Goal: Information Seeking & Learning: Check status

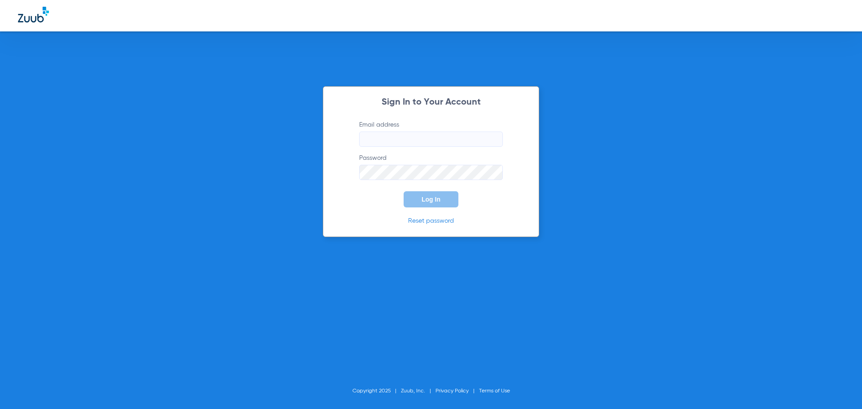
type input "[EMAIL_ADDRESS][DOMAIN_NAME]"
click at [437, 200] on span "Log In" at bounding box center [430, 199] width 19 height 7
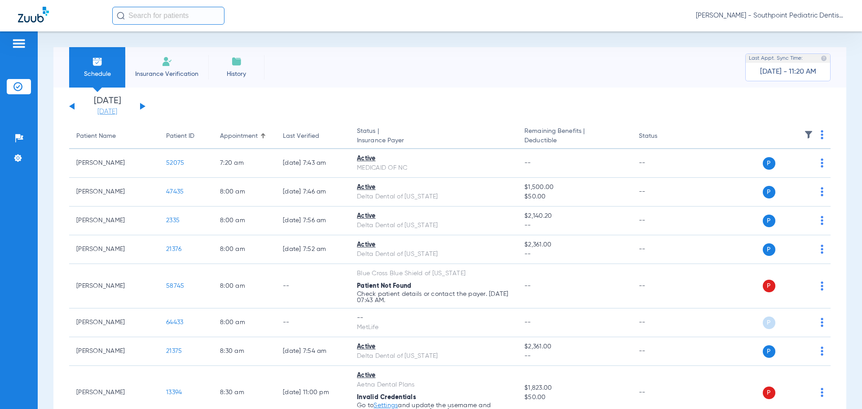
click at [119, 111] on link "[DATE]" at bounding box center [107, 111] width 54 height 9
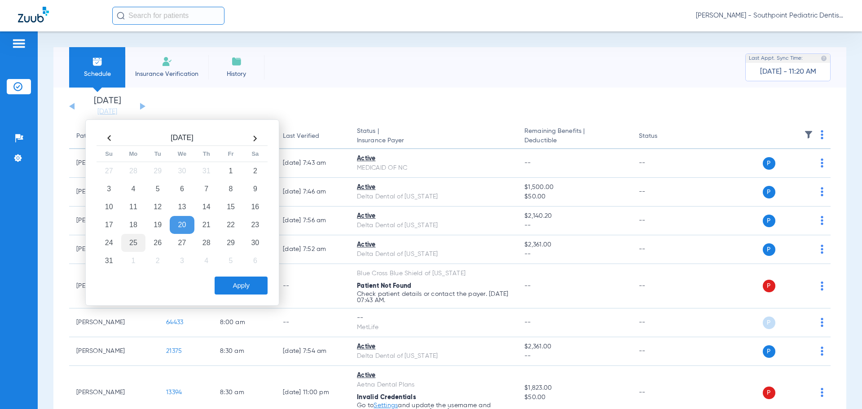
click at [138, 241] on td "25" at bounding box center [133, 243] width 24 height 18
drag, startPoint x: 251, startPoint y: 291, endPoint x: 292, endPoint y: 275, distance: 44.1
click at [251, 291] on button "Apply" at bounding box center [240, 285] width 53 height 18
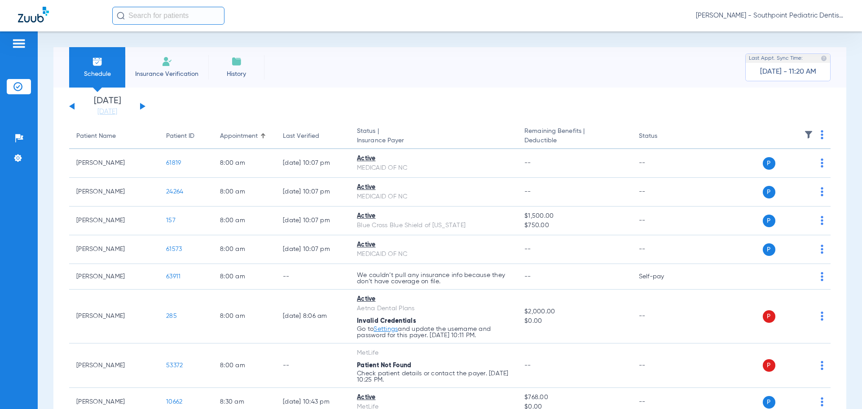
click at [804, 138] on img at bounding box center [808, 134] width 9 height 9
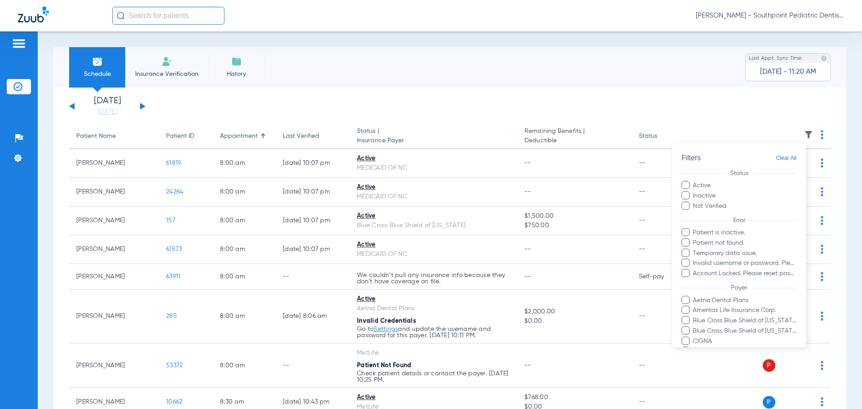
scroll to position [45, 0]
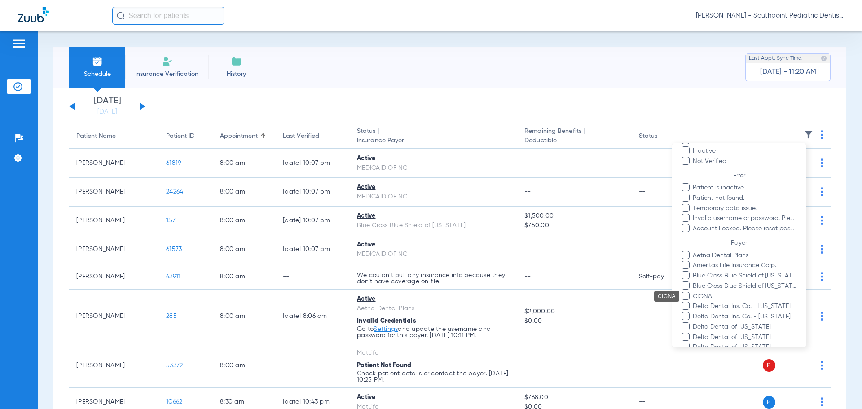
click at [700, 296] on span "CIGNA" at bounding box center [744, 296] width 104 height 9
click at [694, 302] on input "CIGNA" at bounding box center [694, 302] width 0 height 0
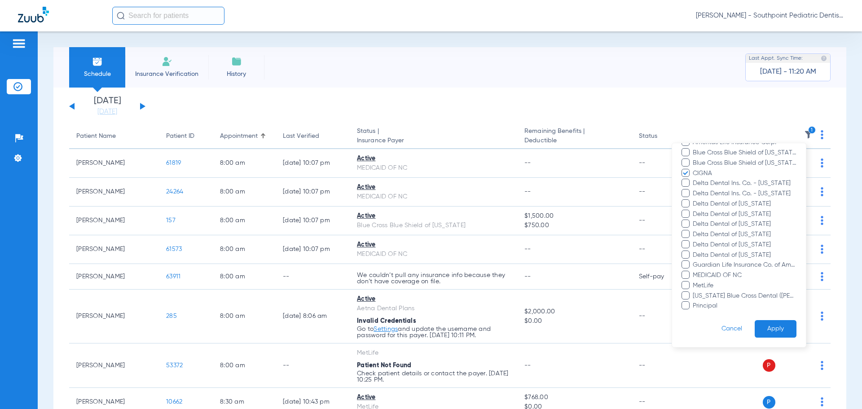
click at [768, 328] on button "Apply" at bounding box center [775, 329] width 42 height 18
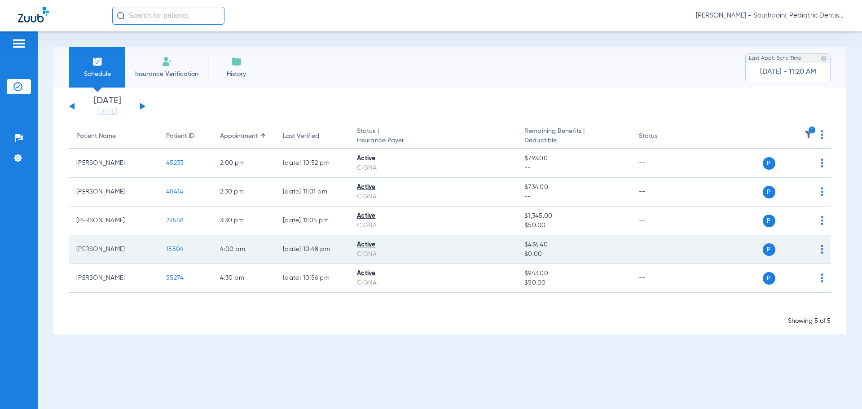
click at [181, 247] on span "15504" at bounding box center [175, 249] width 18 height 6
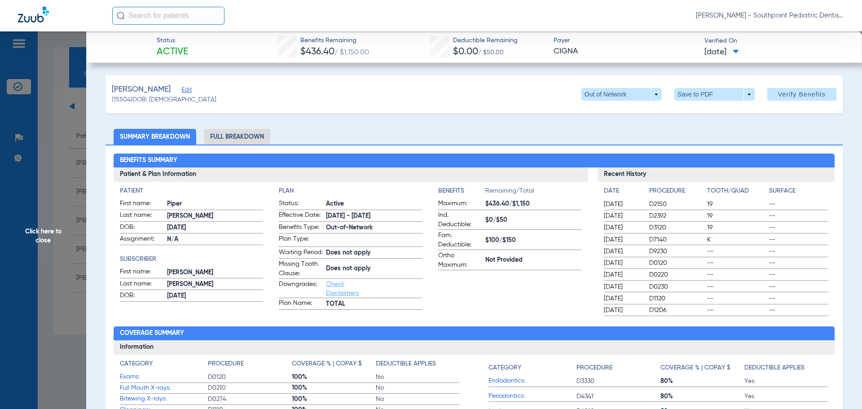
click at [76, 172] on span "Click here to close" at bounding box center [43, 235] width 86 height 409
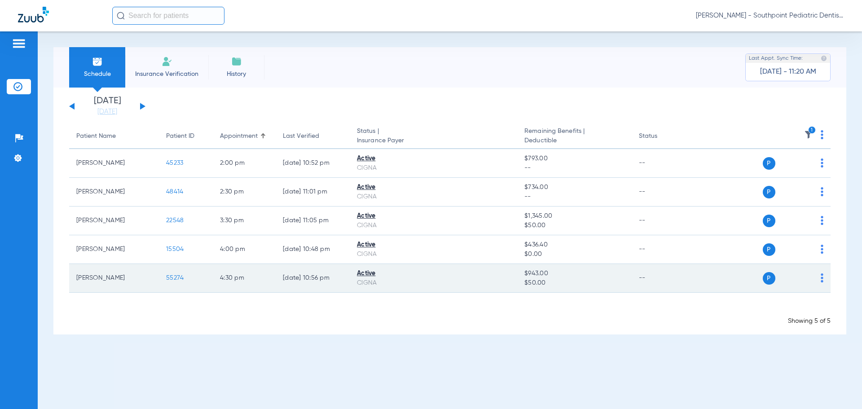
click at [173, 280] on span "55274" at bounding box center [175, 278] width 18 height 6
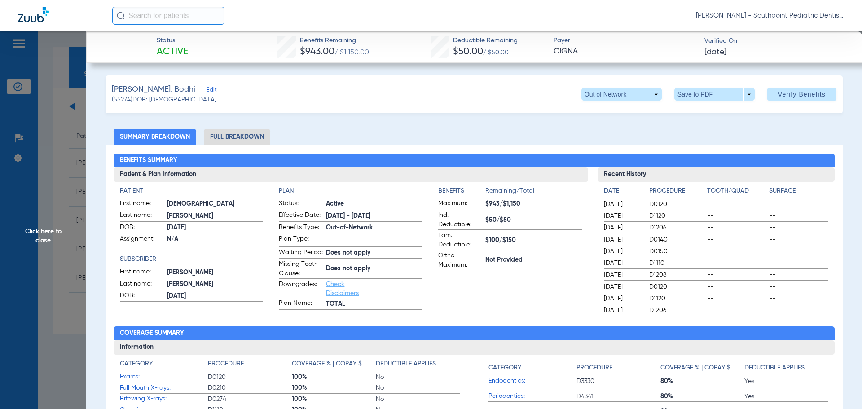
click at [49, 164] on span "Click here to close" at bounding box center [43, 235] width 86 height 409
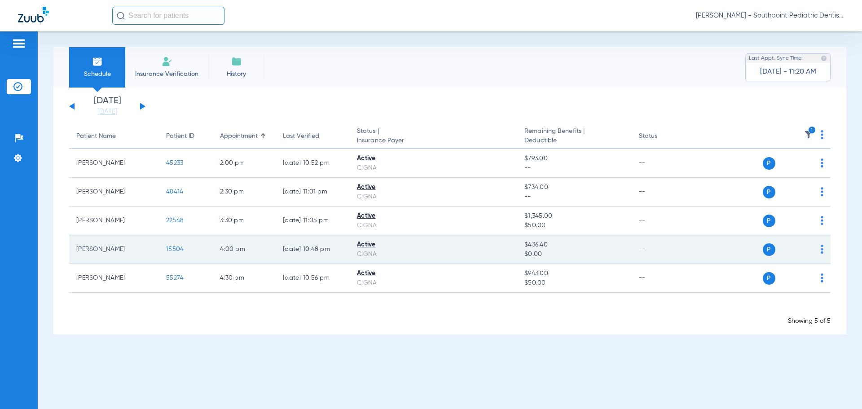
click at [165, 250] on td "15504" at bounding box center [186, 249] width 54 height 29
click at [166, 249] on td "15504" at bounding box center [186, 249] width 54 height 29
click at [167, 248] on span "15504" at bounding box center [175, 249] width 18 height 6
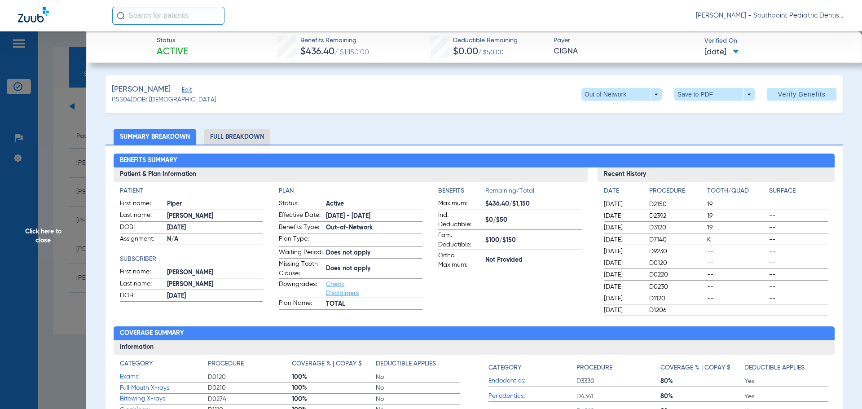
click at [54, 151] on span "Click here to close" at bounding box center [43, 235] width 86 height 409
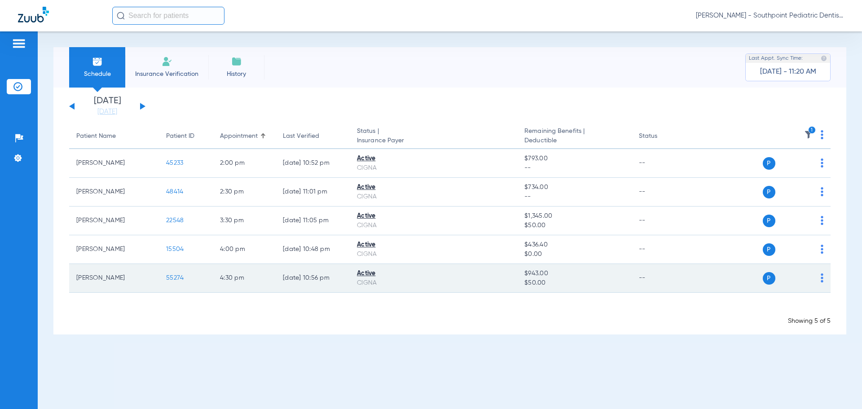
click at [176, 277] on span "55274" at bounding box center [175, 278] width 18 height 6
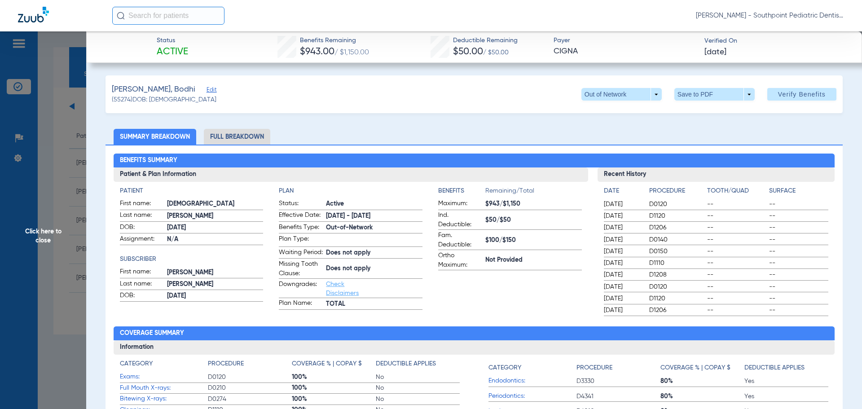
click at [265, 136] on li "Full Breakdown" at bounding box center [237, 137] width 66 height 16
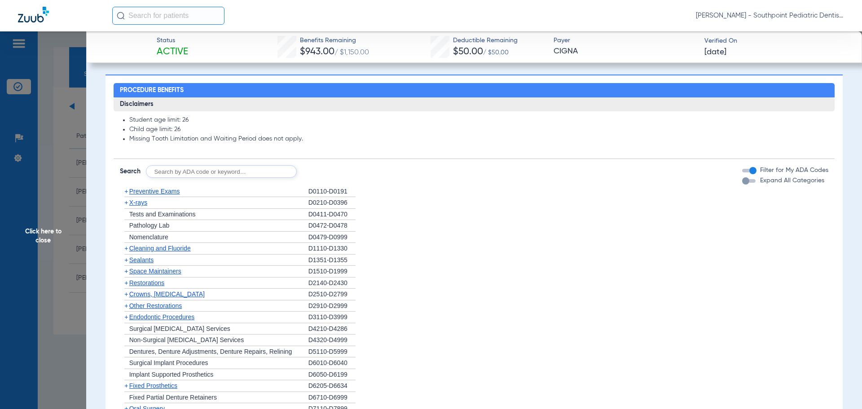
scroll to position [718, 0]
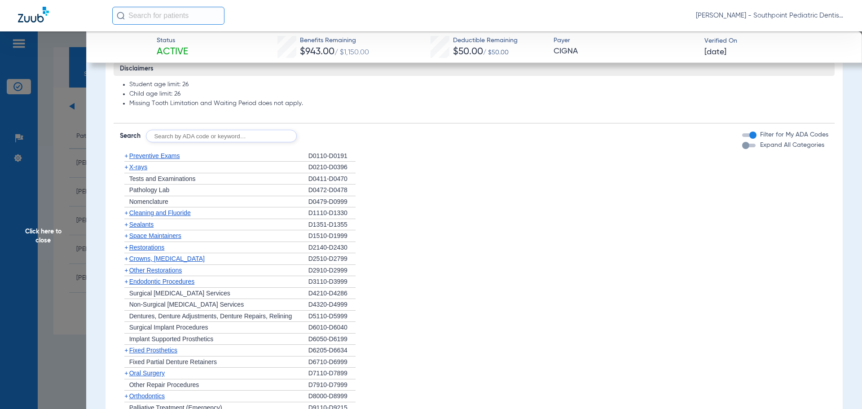
click at [230, 162] on div "+ Preventive Exams" at bounding box center [214, 156] width 188 height 12
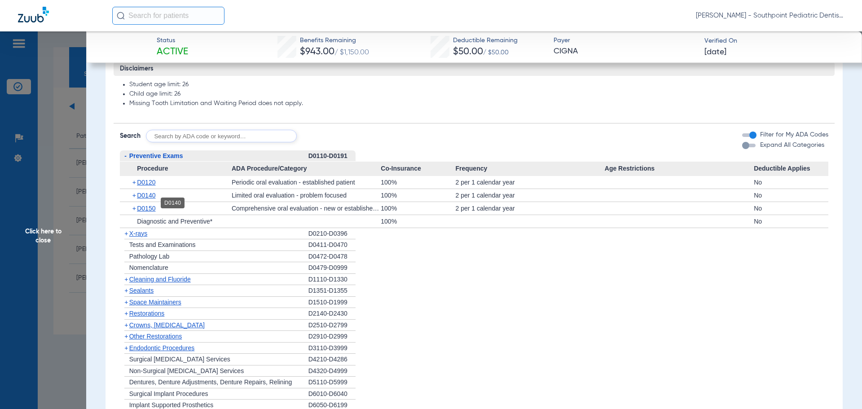
click at [154, 199] on span "D0140" at bounding box center [146, 195] width 18 height 7
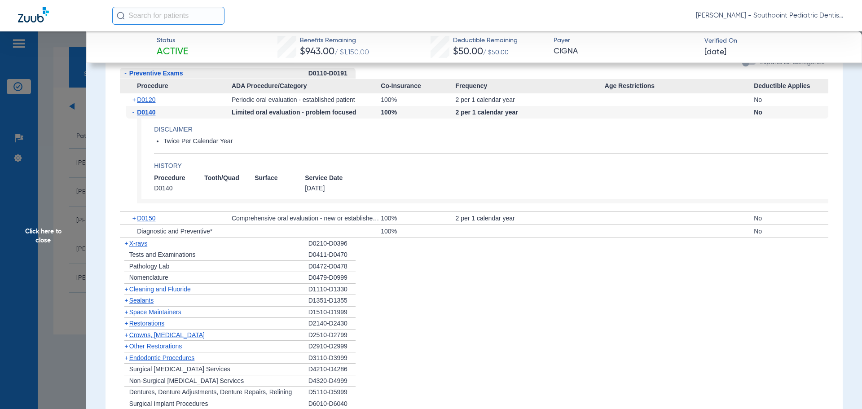
scroll to position [808, 0]
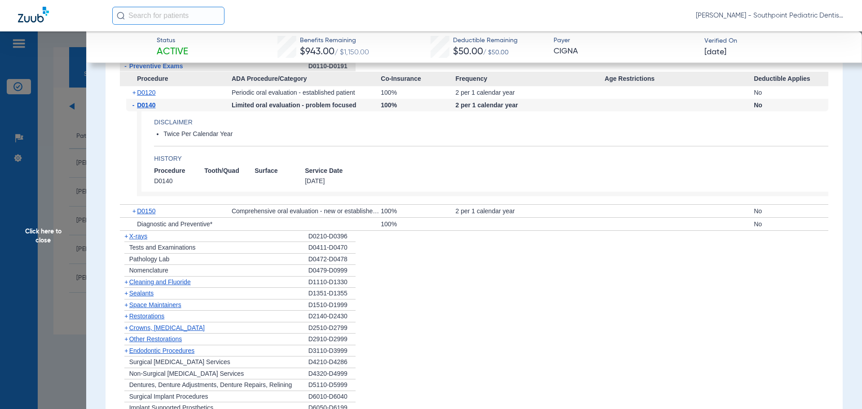
click at [181, 230] on div "+ Diagnostic and Preventive*" at bounding box center [178, 224] width 105 height 13
click at [181, 242] on div "+ X-rays" at bounding box center [214, 237] width 188 height 12
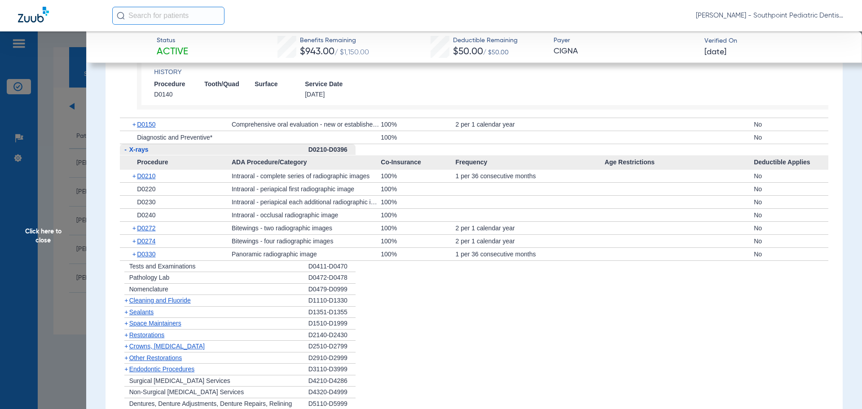
scroll to position [897, 0]
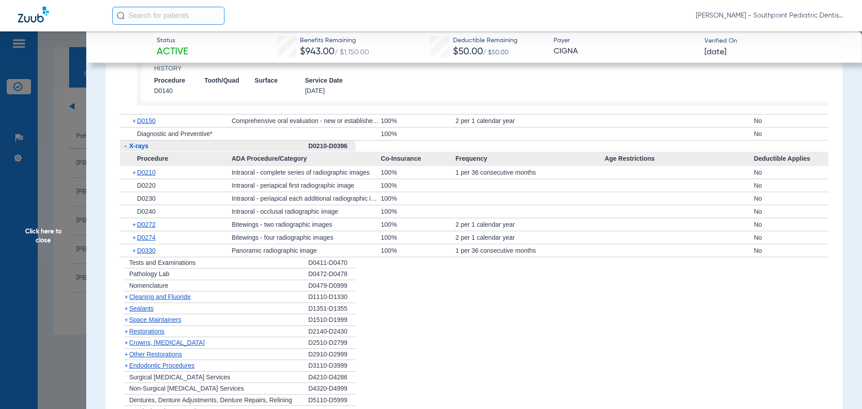
click at [193, 303] on div "+ Cleaning and Fluoride" at bounding box center [214, 297] width 188 height 12
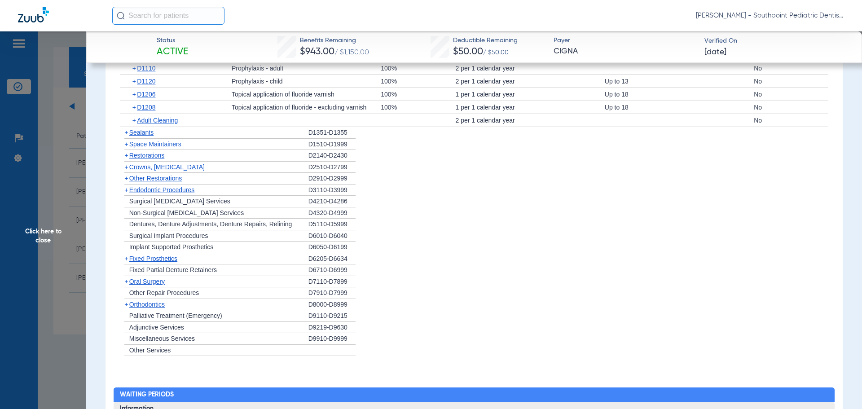
scroll to position [1167, 0]
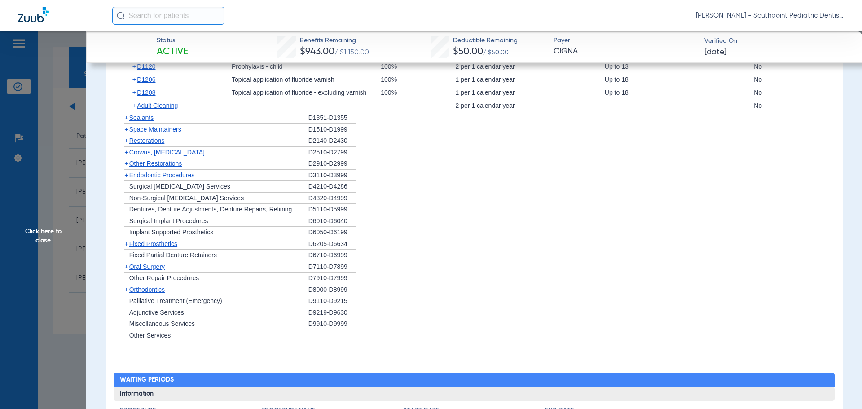
click at [202, 124] on div "+ Sealants" at bounding box center [214, 118] width 188 height 12
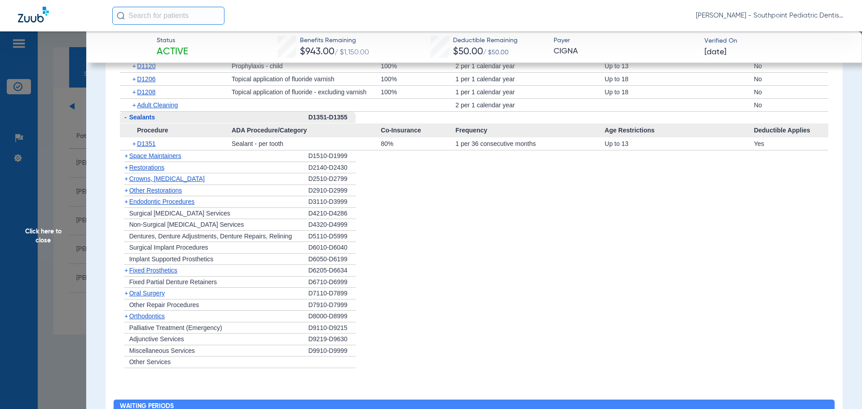
click at [228, 162] on div "+ Space Maintainers" at bounding box center [214, 156] width 188 height 12
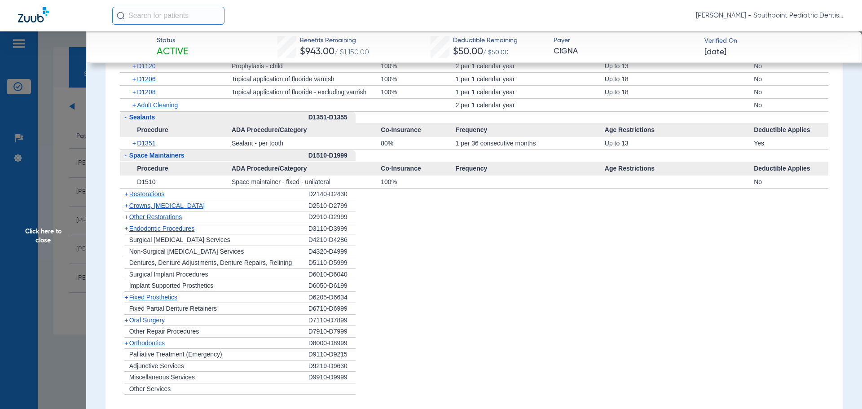
click at [217, 212] on div "+ Crowns, [MEDICAL_DATA]" at bounding box center [214, 206] width 188 height 12
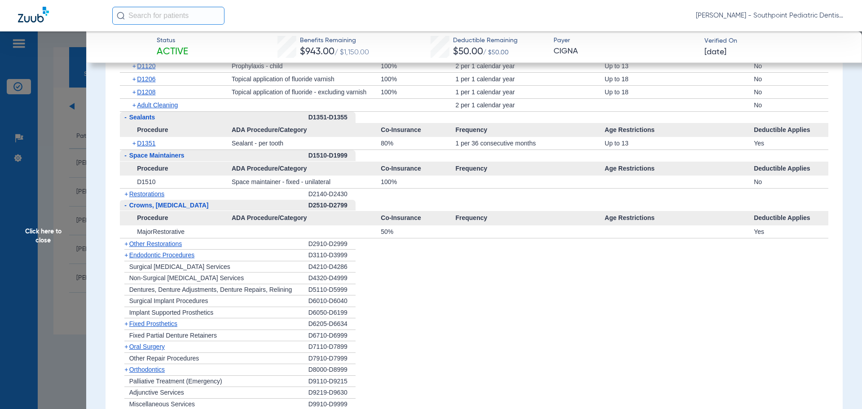
click at [224, 211] on div "- Crowns, [MEDICAL_DATA]" at bounding box center [214, 206] width 188 height 12
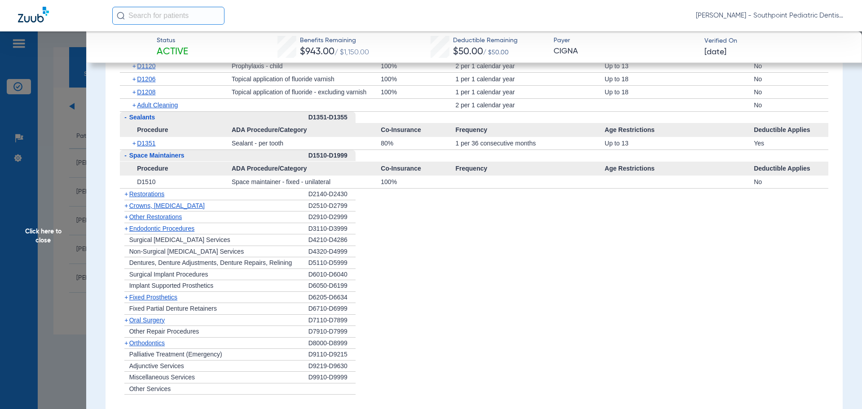
click at [218, 223] on div "+ Other Restorations" at bounding box center [214, 217] width 188 height 12
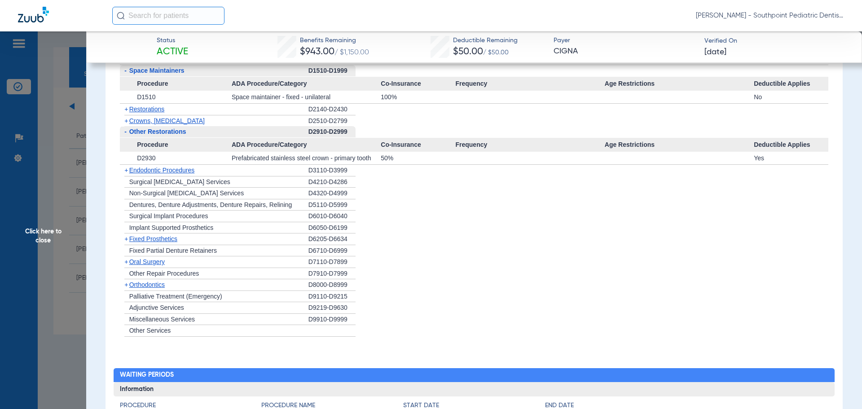
scroll to position [1256, 0]
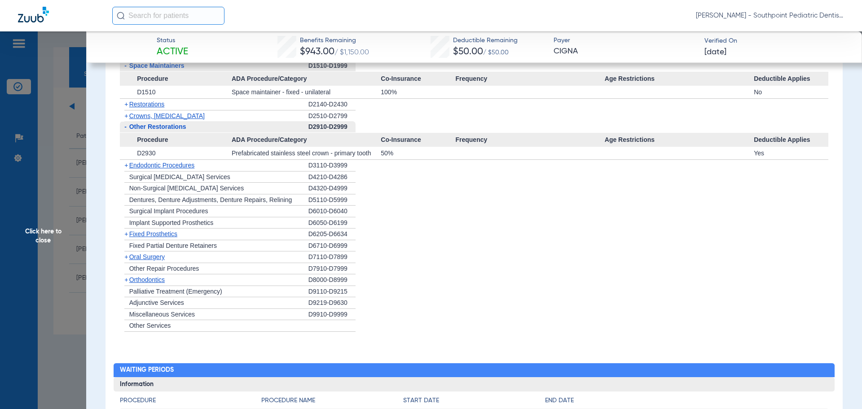
click at [212, 171] on div "+ Endodontic Procedures" at bounding box center [214, 166] width 188 height 12
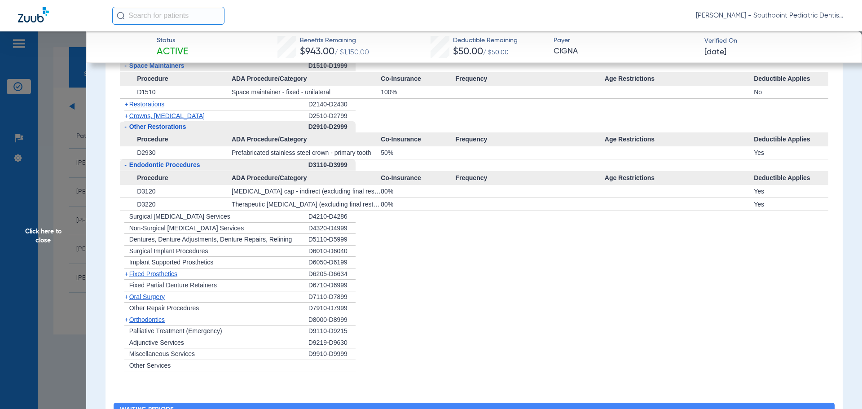
click at [226, 301] on div "+ [MEDICAL_DATA]" at bounding box center [214, 297] width 188 height 12
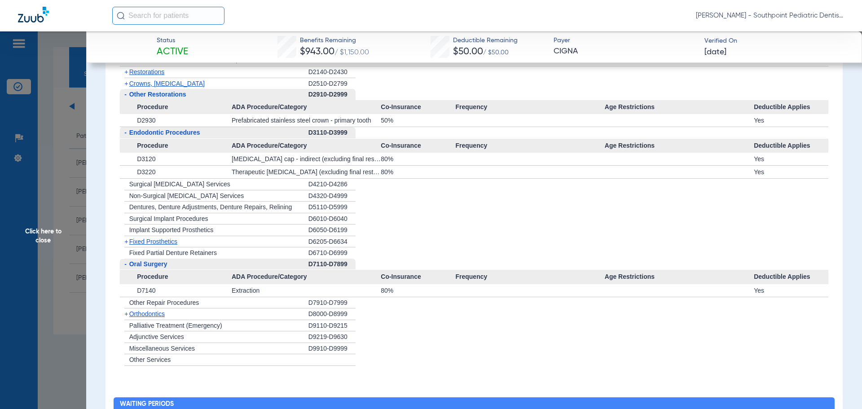
scroll to position [1391, 0]
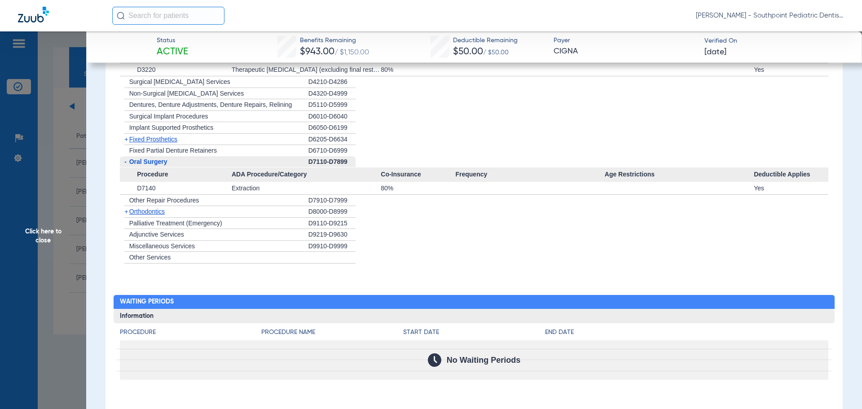
click at [64, 161] on span "Click here to close" at bounding box center [43, 235] width 86 height 409
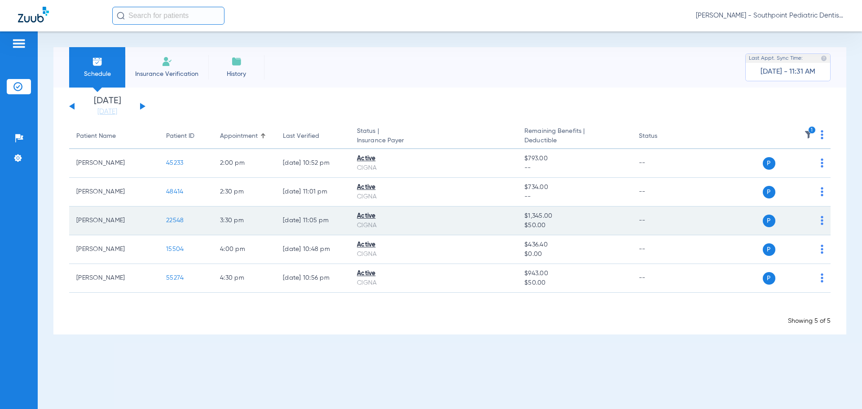
click at [174, 221] on span "22548" at bounding box center [175, 220] width 18 height 6
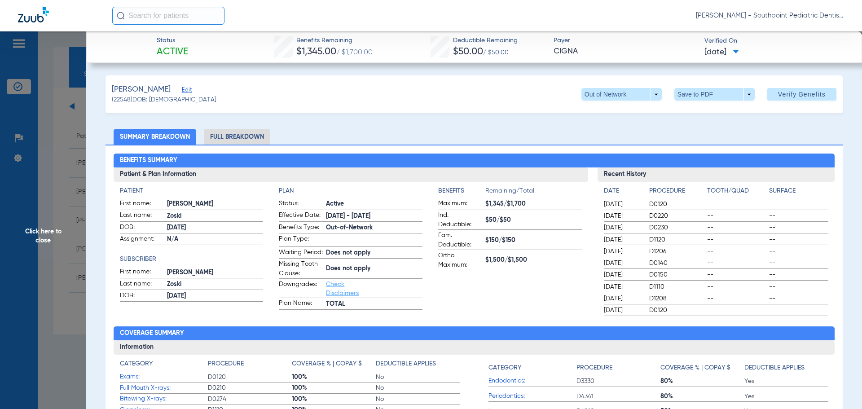
click at [249, 132] on li "Full Breakdown" at bounding box center [237, 137] width 66 height 16
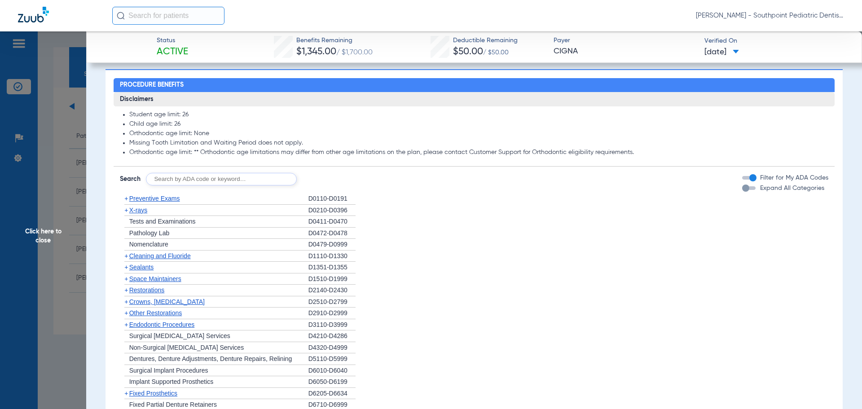
scroll to position [763, 0]
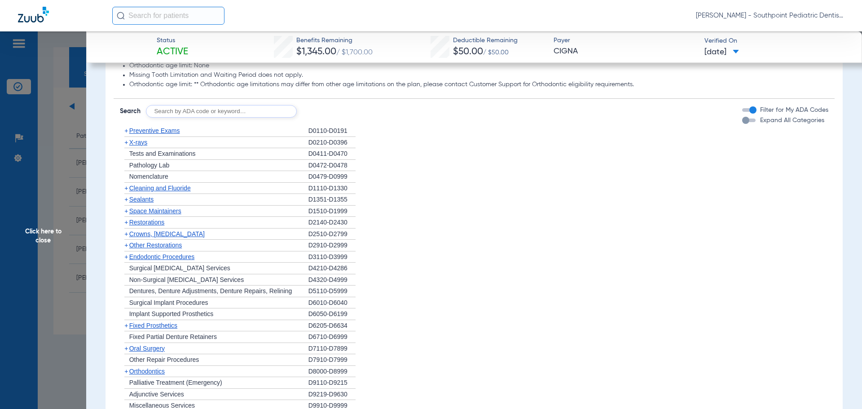
click at [183, 137] on div "+ Preventive Exams" at bounding box center [214, 131] width 188 height 12
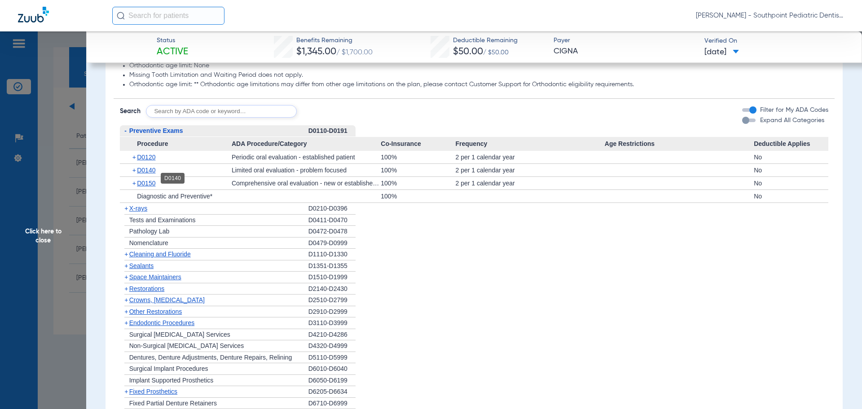
click at [155, 174] on span "D0140" at bounding box center [146, 169] width 18 height 7
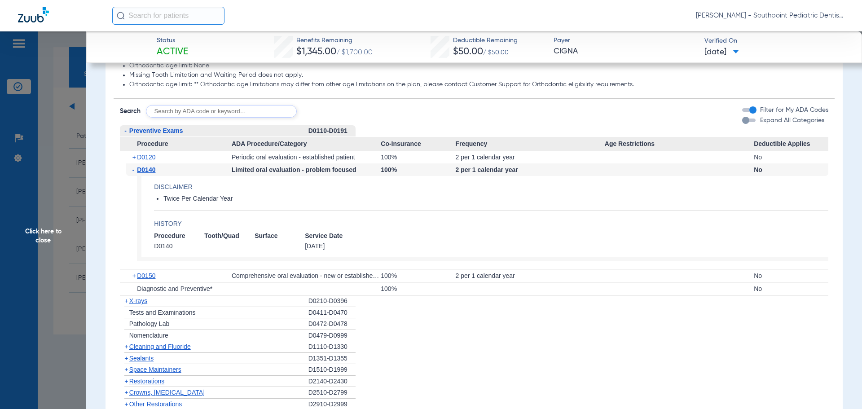
click at [173, 163] on div "+ D0120" at bounding box center [178, 157] width 105 height 13
click at [154, 161] on span "D0120" at bounding box center [146, 156] width 18 height 7
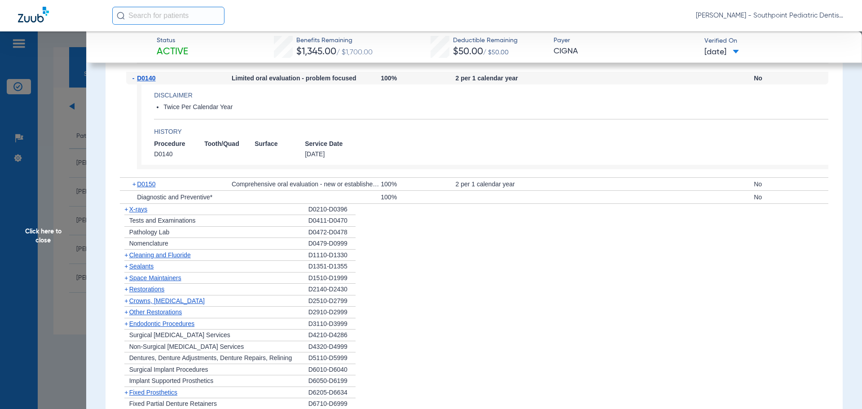
scroll to position [987, 0]
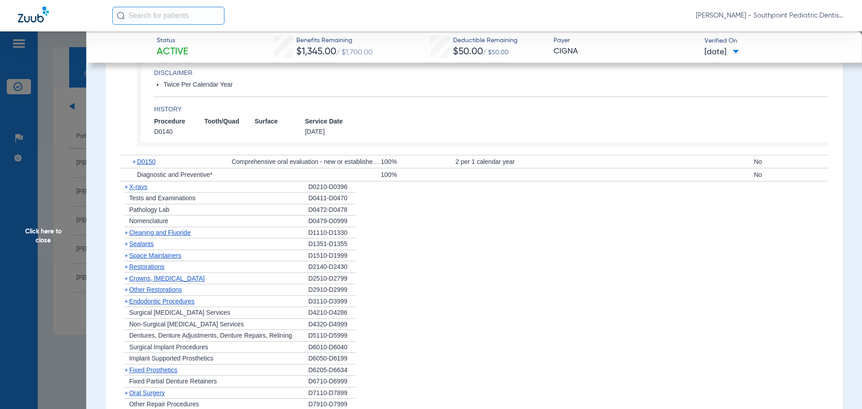
click at [188, 236] on span "Cleaning and Fluoride" at bounding box center [159, 232] width 61 height 7
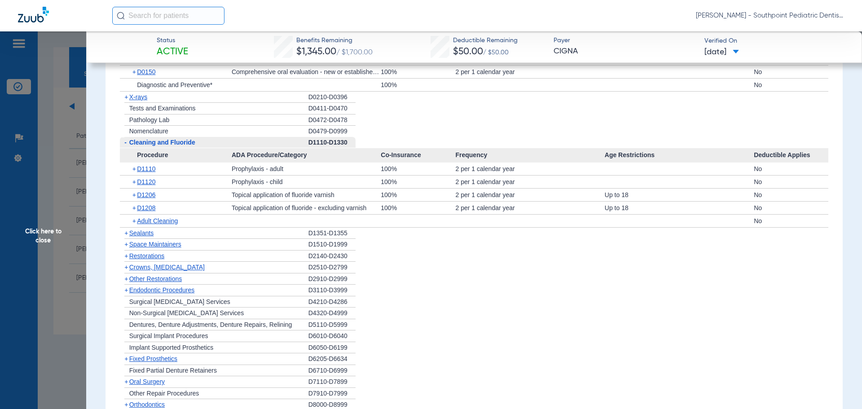
scroll to position [1122, 0]
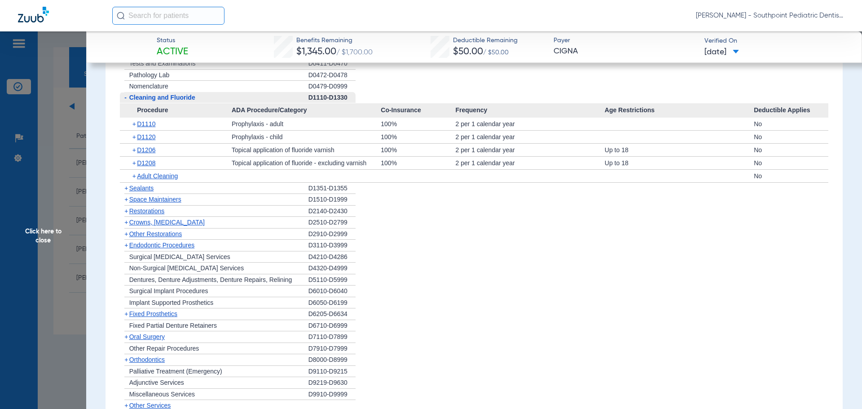
click at [198, 194] on div "+ Sealants" at bounding box center [214, 189] width 188 height 12
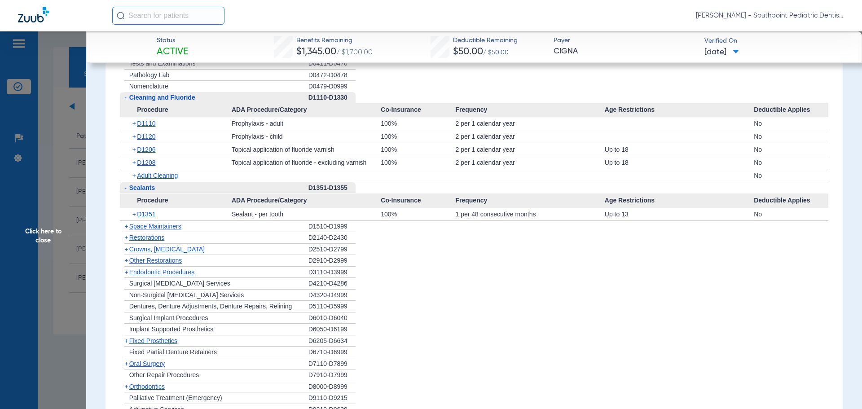
scroll to position [1167, 0]
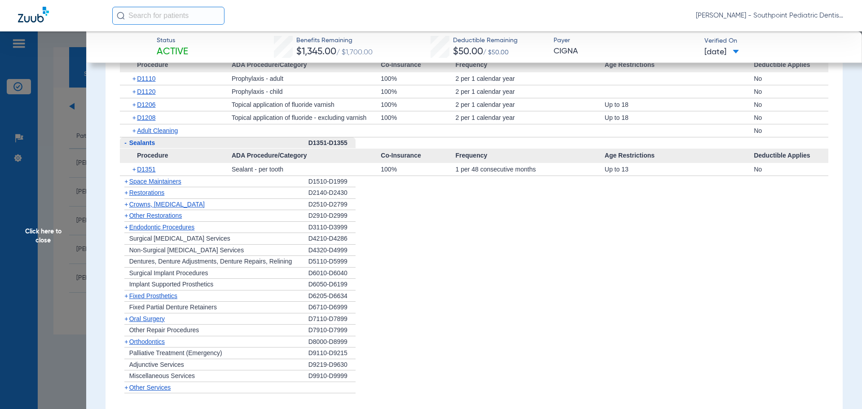
click at [206, 188] on div "+ Space Maintainers" at bounding box center [214, 182] width 188 height 12
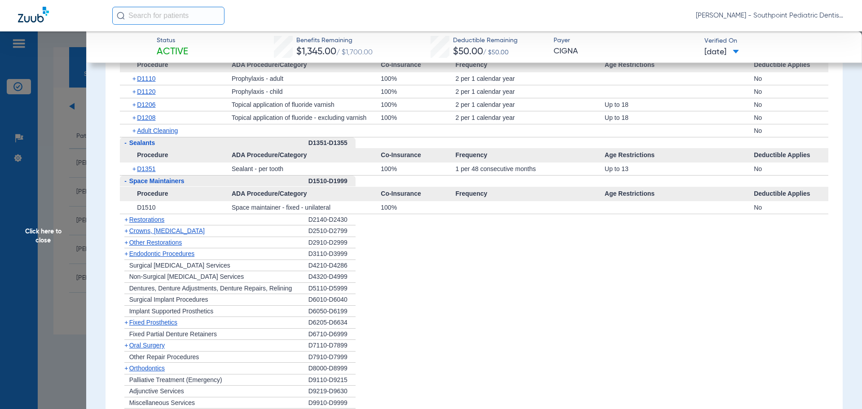
click at [206, 249] on div "+ Other Restorations" at bounding box center [214, 243] width 188 height 12
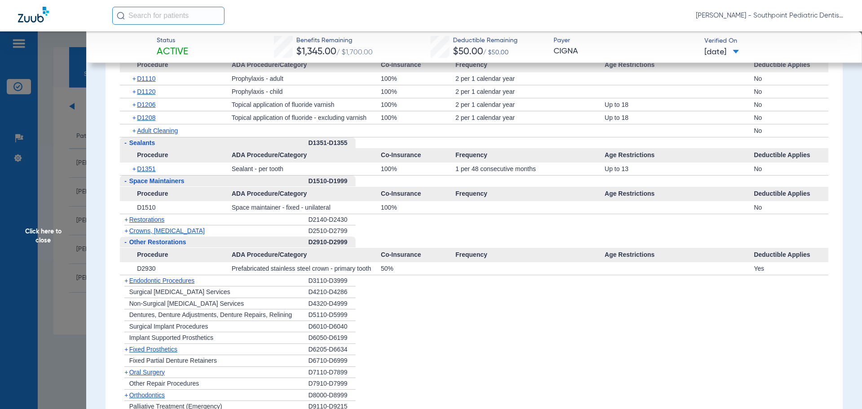
scroll to position [1212, 0]
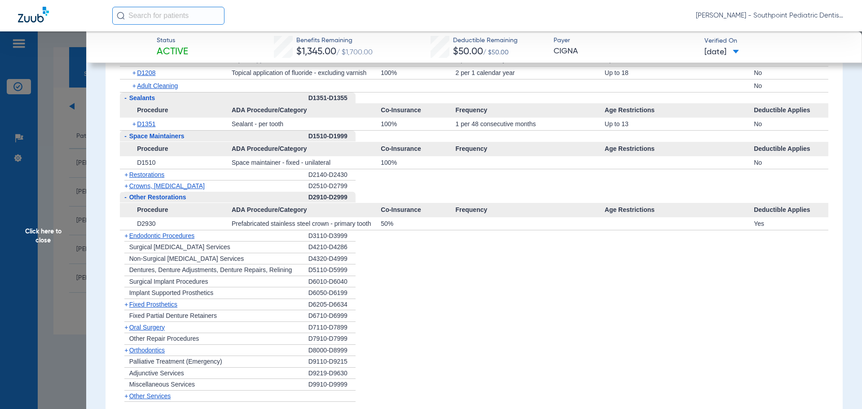
click at [210, 242] on div "+ Endodontic Procedures" at bounding box center [214, 236] width 188 height 12
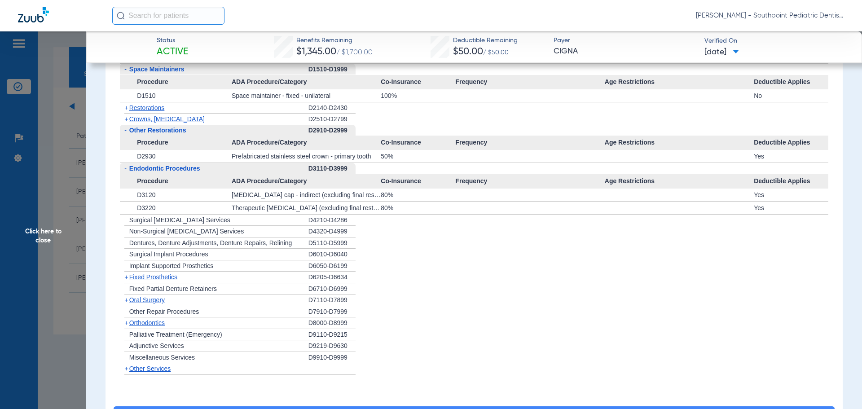
scroll to position [1301, 0]
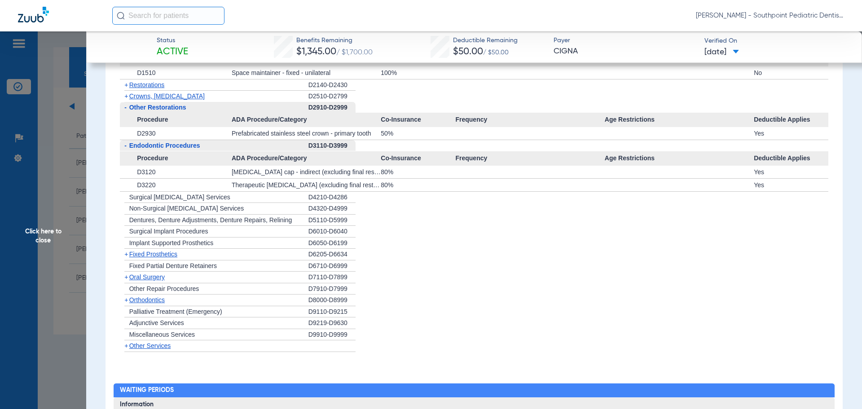
click at [187, 283] on div "+ [MEDICAL_DATA]" at bounding box center [214, 277] width 188 height 12
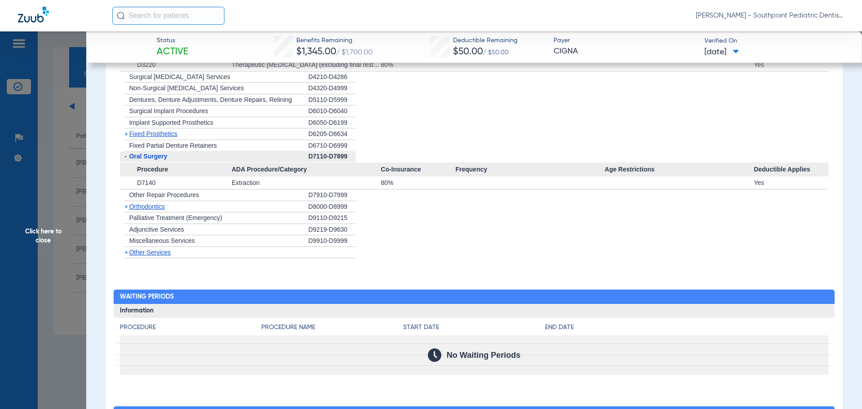
scroll to position [1436, 0]
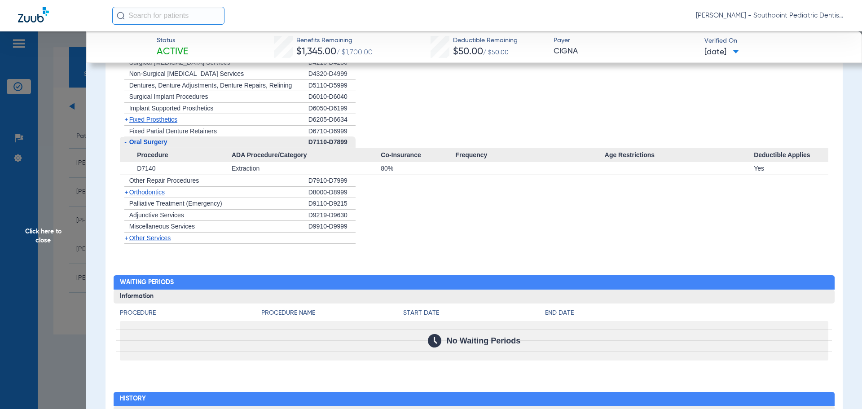
click at [73, 189] on span "Click here to close" at bounding box center [43, 235] width 86 height 409
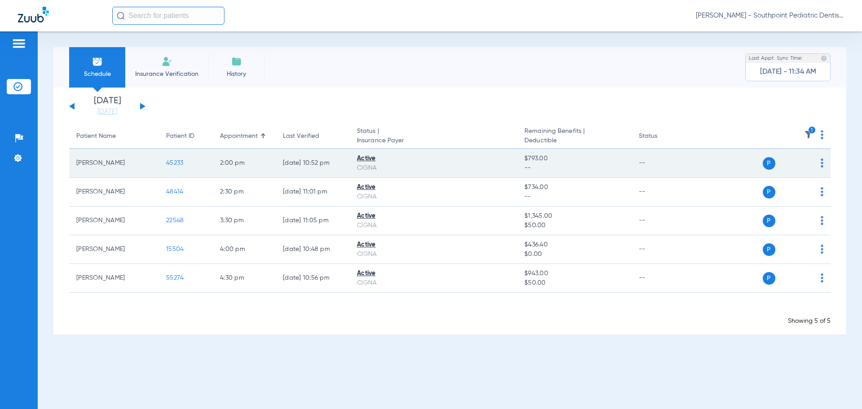
click at [176, 158] on td "45233" at bounding box center [186, 163] width 54 height 29
click at [172, 162] on span "45233" at bounding box center [174, 163] width 17 height 6
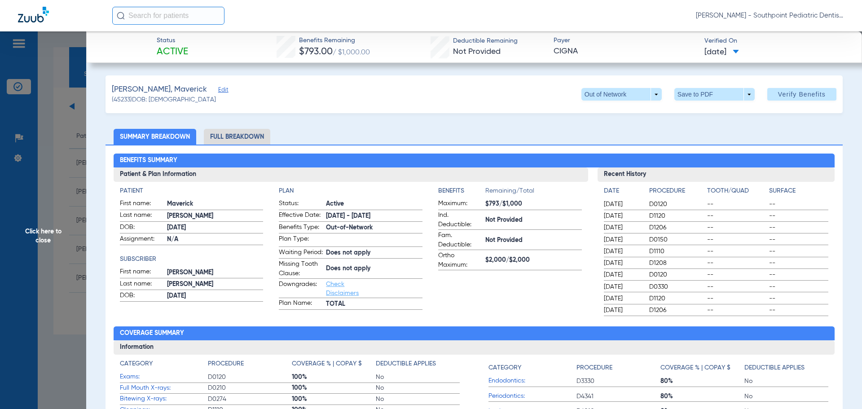
click at [65, 140] on span "Click here to close" at bounding box center [43, 235] width 86 height 409
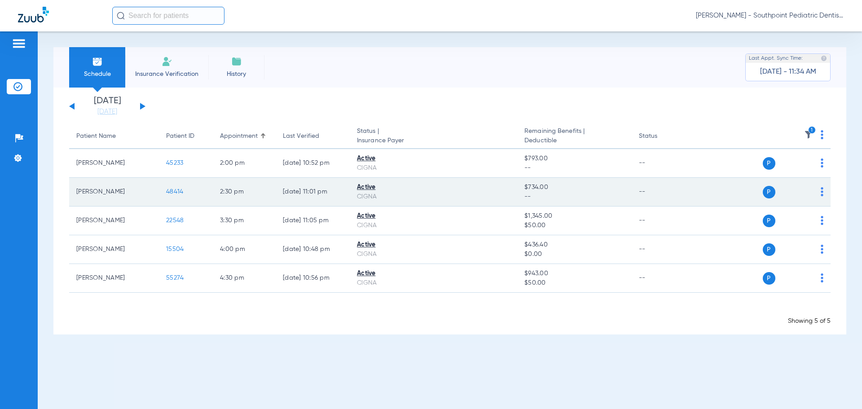
click at [165, 190] on td "48414" at bounding box center [186, 192] width 54 height 29
click at [167, 190] on span "48414" at bounding box center [174, 191] width 17 height 6
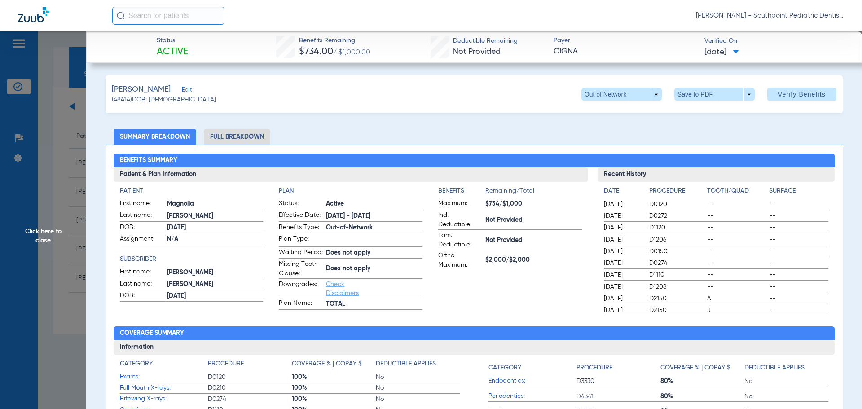
click at [224, 135] on li "Full Breakdown" at bounding box center [237, 137] width 66 height 16
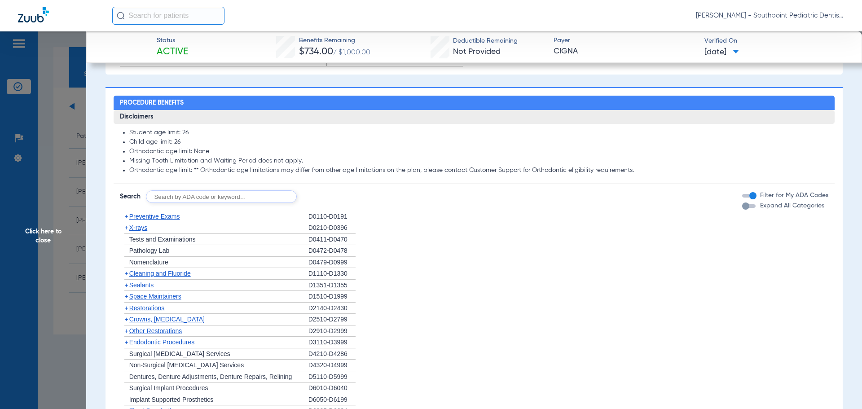
scroll to position [673, 0]
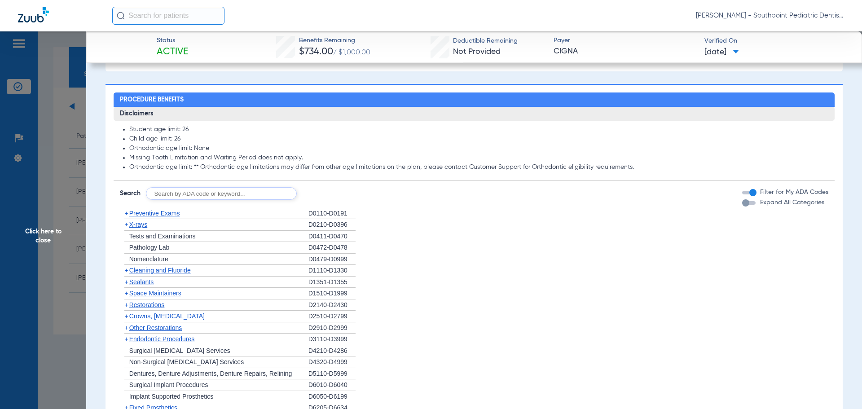
click at [250, 213] on div "+ Preventive Exams" at bounding box center [214, 214] width 188 height 12
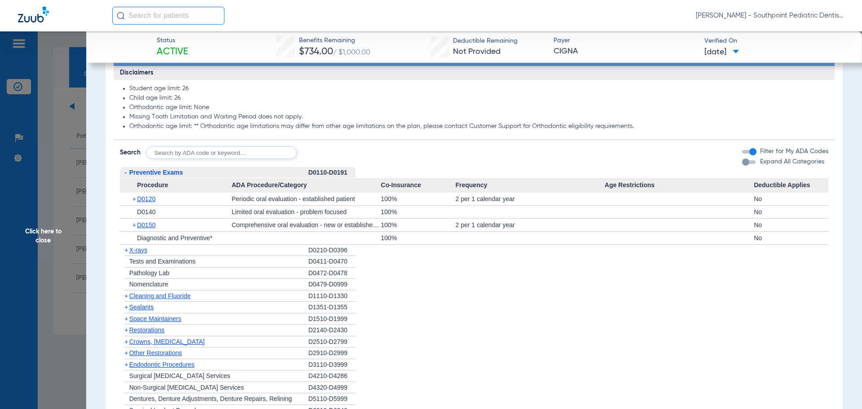
scroll to position [763, 0]
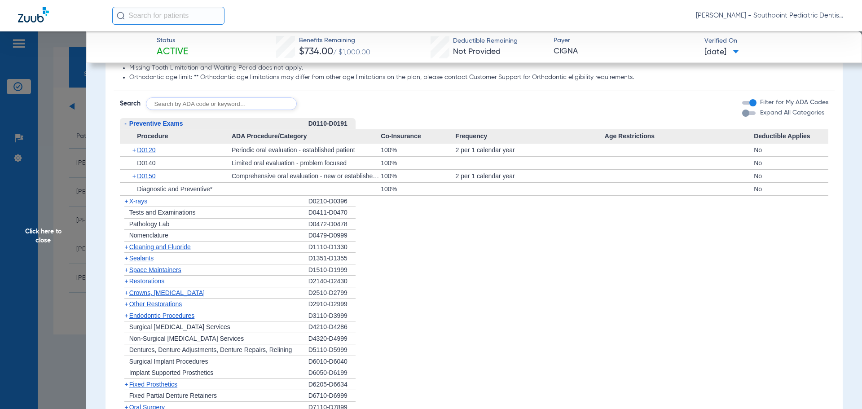
click at [201, 205] on div "+ X-rays" at bounding box center [214, 202] width 188 height 12
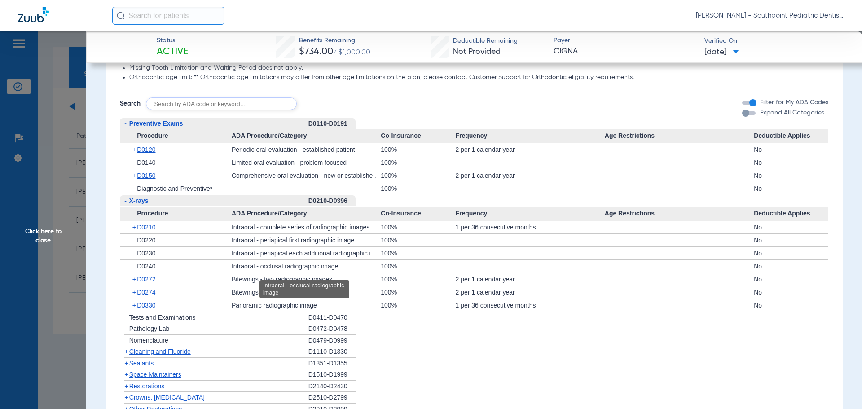
scroll to position [853, 0]
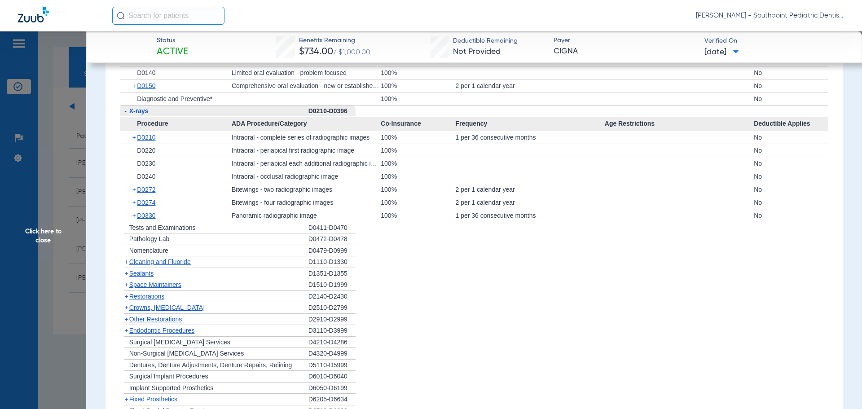
click at [242, 266] on div "+ Cleaning and Fluoride" at bounding box center [214, 262] width 188 height 12
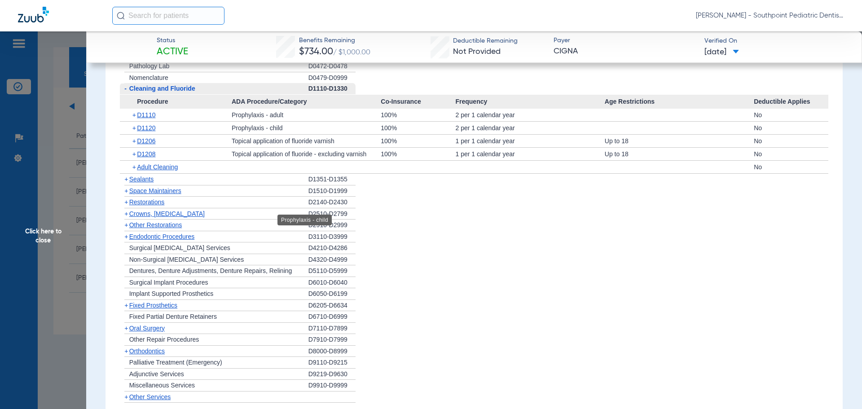
scroll to position [1032, 0]
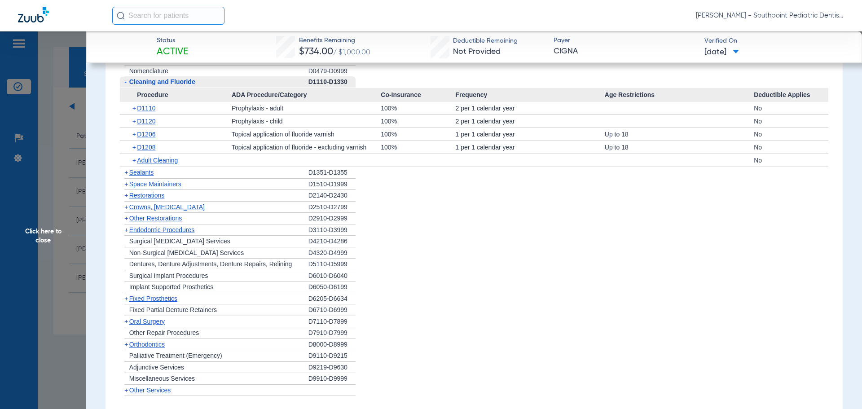
click at [218, 184] on div "+ Space Maintainers" at bounding box center [214, 185] width 188 height 12
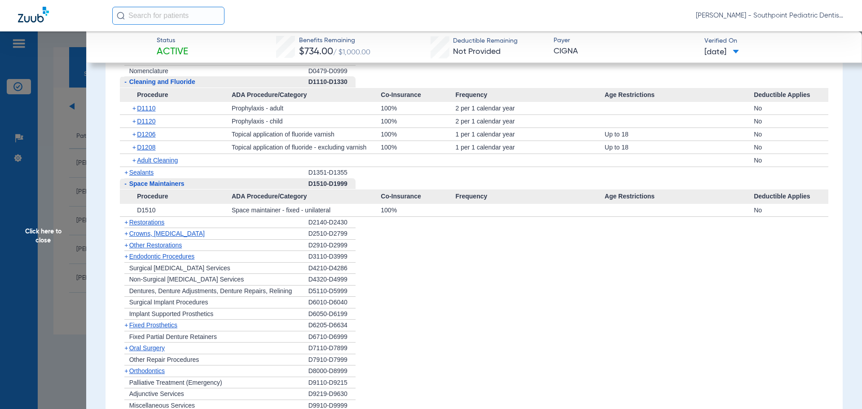
click at [218, 178] on div "+ Sealants" at bounding box center [214, 172] width 188 height 11
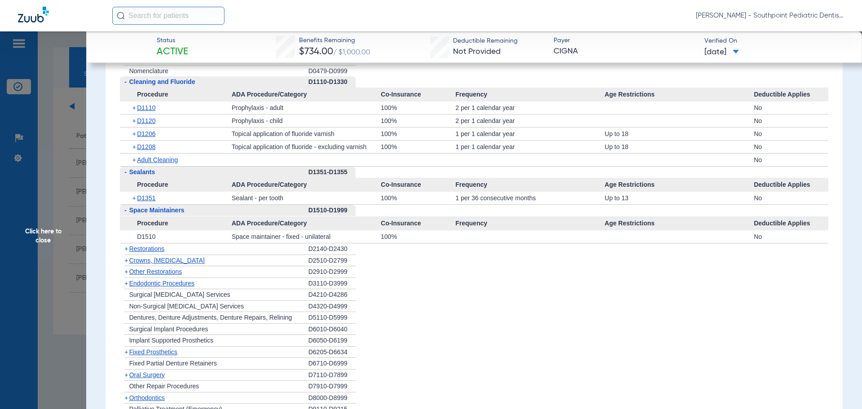
click at [193, 276] on div "+ Other Restorations" at bounding box center [214, 272] width 188 height 12
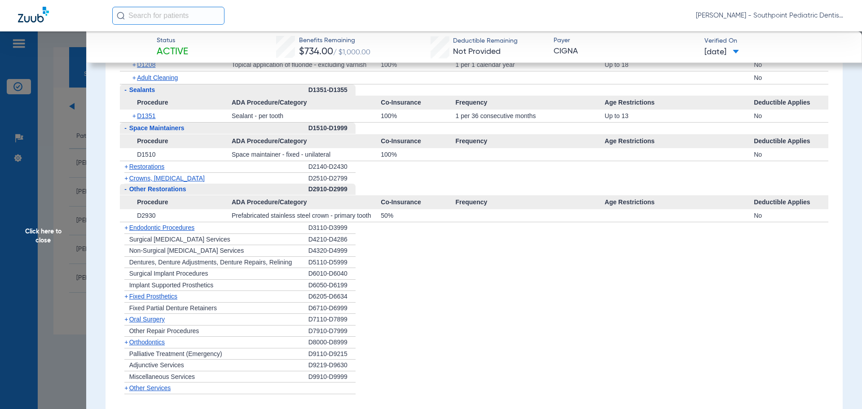
scroll to position [1122, 0]
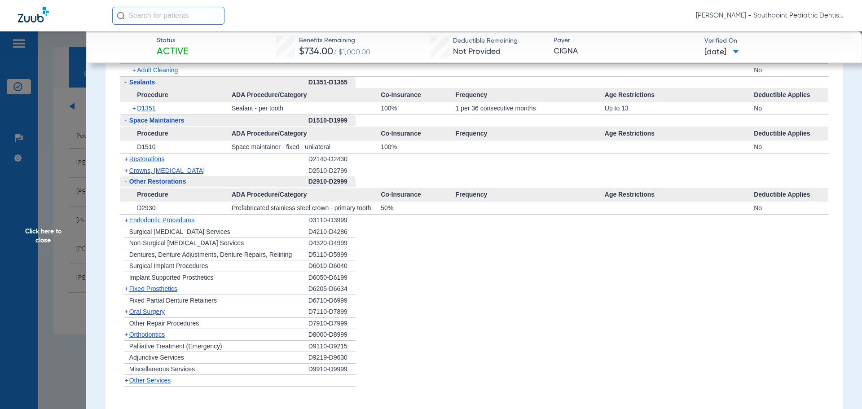
click at [197, 226] on div "+ Endodontic Procedures" at bounding box center [214, 220] width 188 height 12
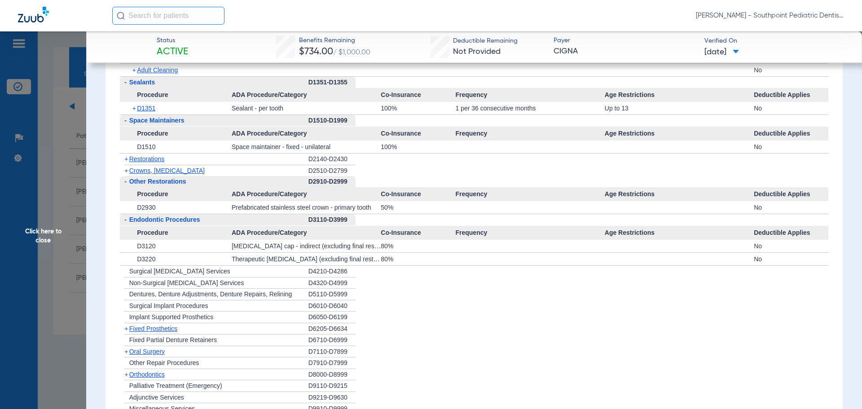
scroll to position [1167, 0]
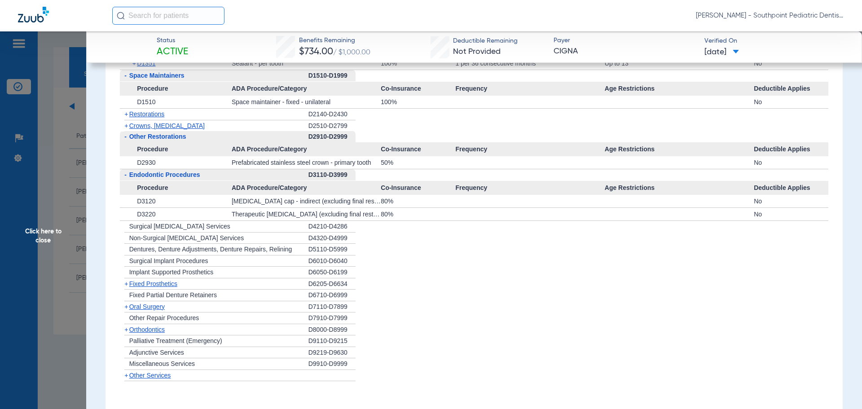
click at [206, 305] on div "+ [MEDICAL_DATA]" at bounding box center [214, 307] width 188 height 12
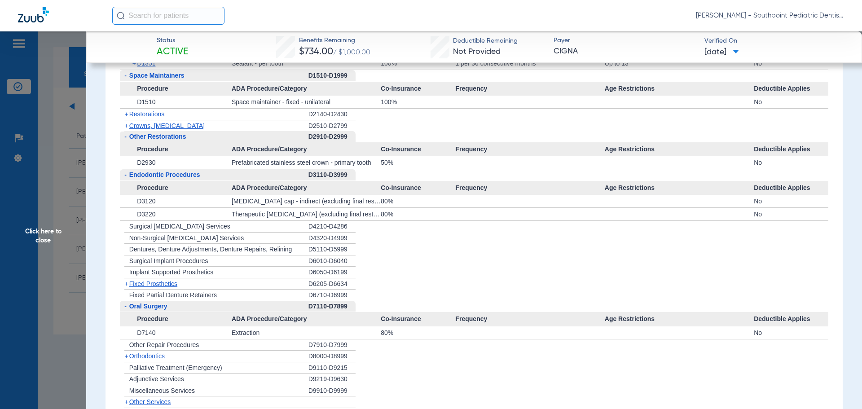
click at [45, 135] on span "Click here to close" at bounding box center [43, 235] width 86 height 409
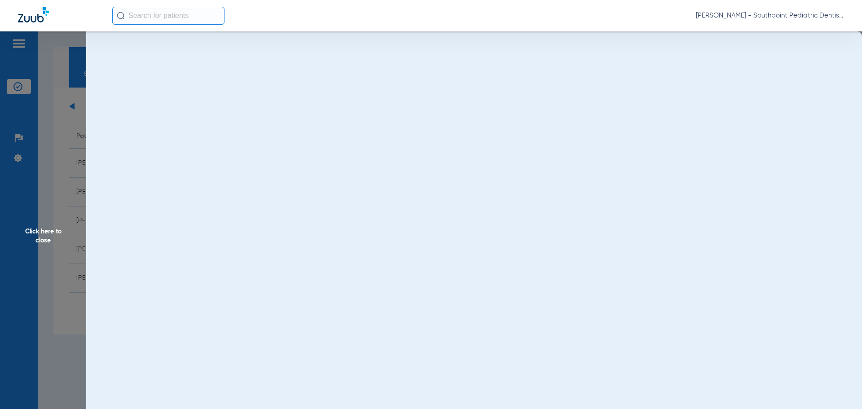
scroll to position [0, 0]
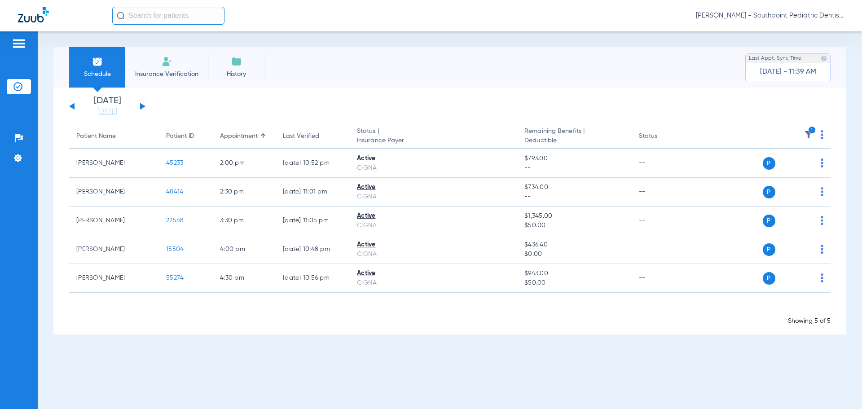
click at [811, 131] on icon "1" at bounding box center [812, 130] width 8 height 8
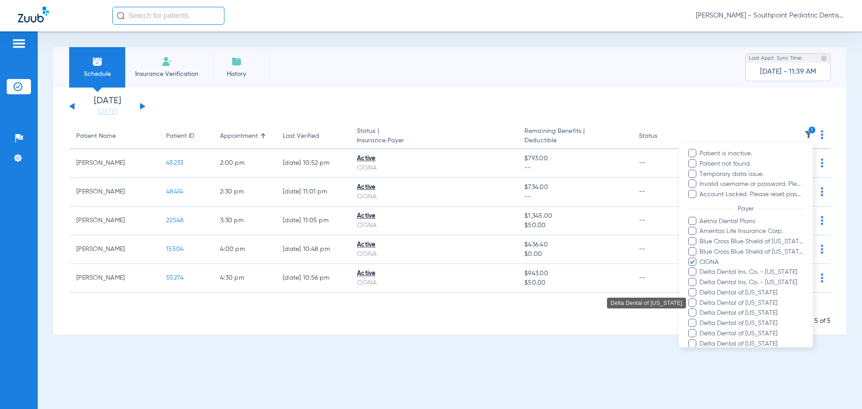
scroll to position [90, 0]
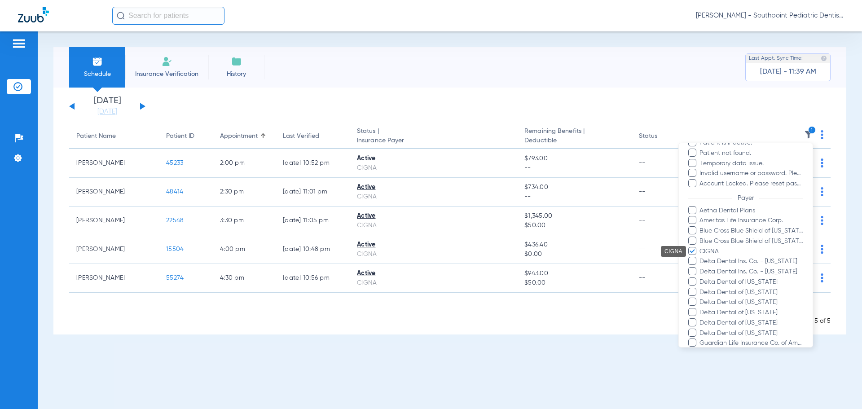
click at [711, 251] on span "CIGNA" at bounding box center [751, 251] width 104 height 9
click at [700, 258] on input "CIGNA" at bounding box center [700, 258] width 0 height 0
click at [715, 205] on form "Filters Clear All Status Active Inactive Not Verified Error Patient is inactive…" at bounding box center [745, 239] width 134 height 372
click at [715, 209] on span "Aetna Dental Plans" at bounding box center [751, 210] width 104 height 9
click at [700, 217] on input "Aetna Dental Plans" at bounding box center [700, 217] width 0 height 0
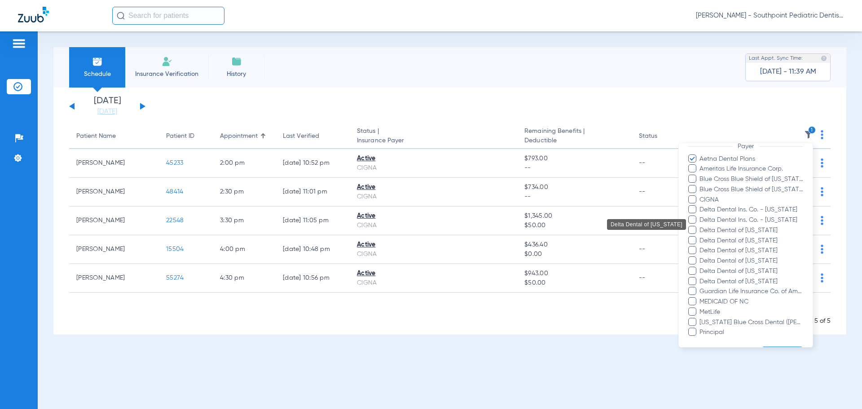
scroll to position [168, 0]
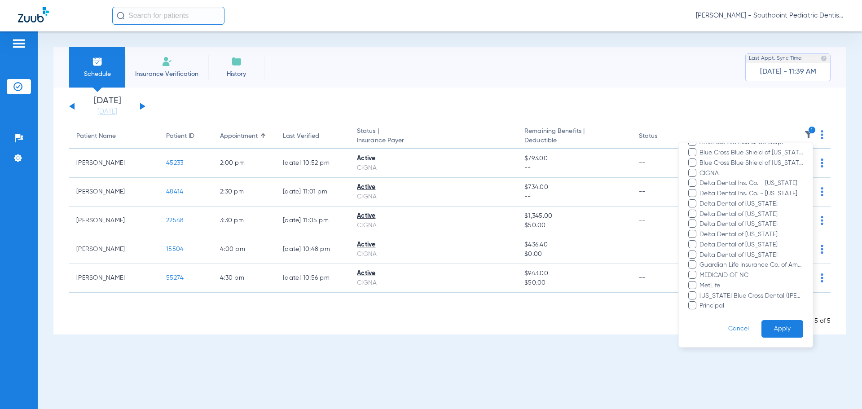
click at [779, 324] on button "Apply" at bounding box center [782, 329] width 42 height 18
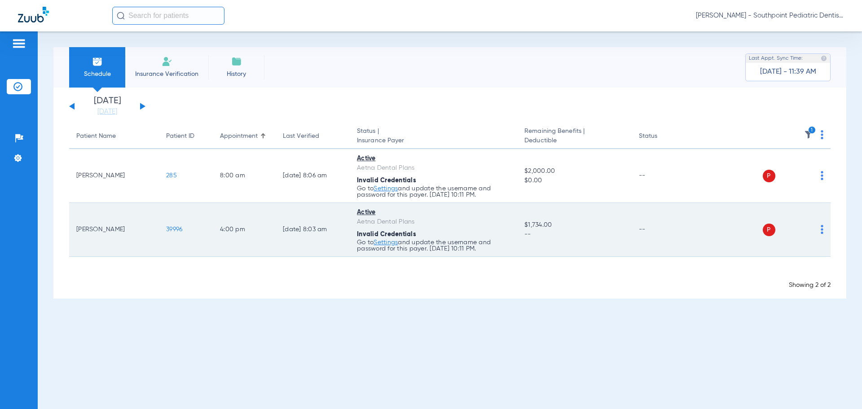
click at [179, 231] on span "39996" at bounding box center [174, 229] width 16 height 6
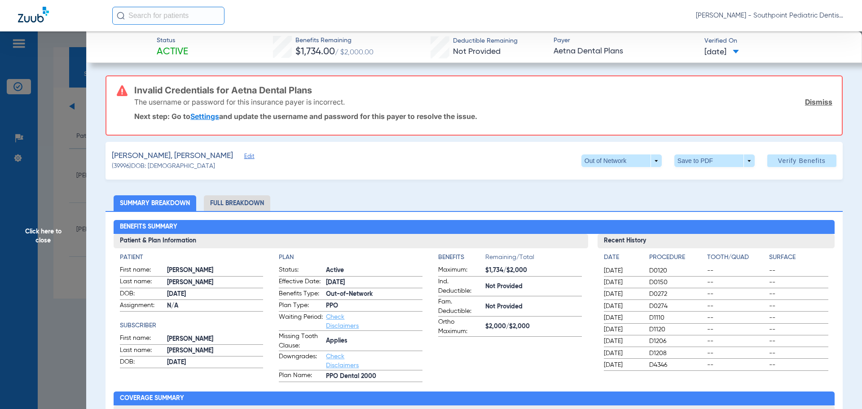
click at [252, 202] on li "Full Breakdown" at bounding box center [237, 203] width 66 height 16
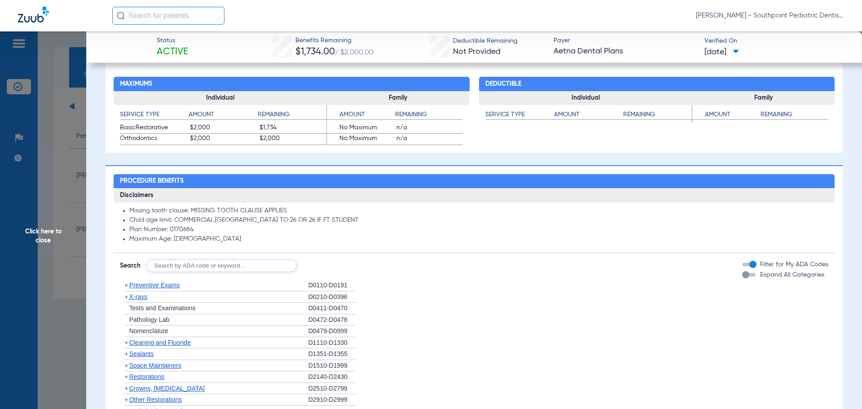
scroll to position [628, 0]
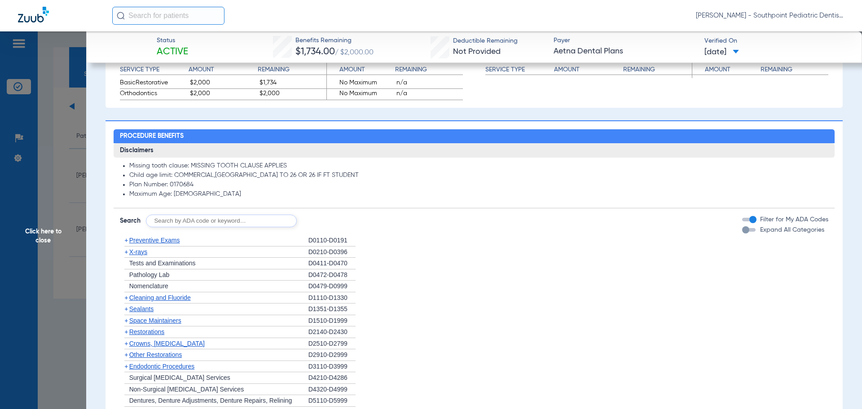
click at [193, 238] on div "+ Preventive Exams" at bounding box center [214, 241] width 188 height 12
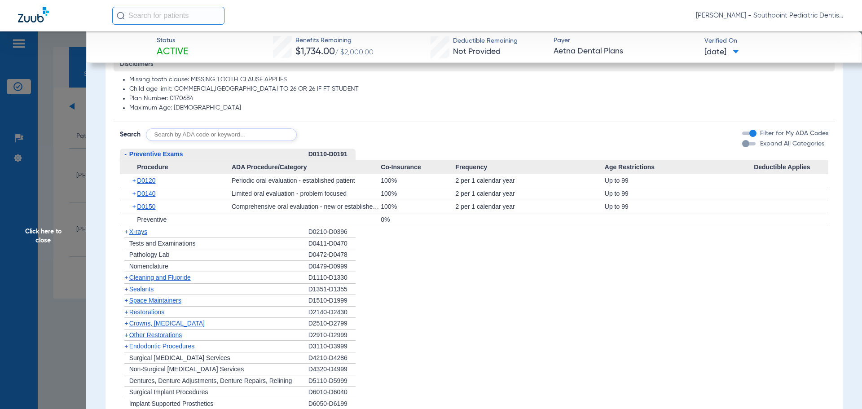
scroll to position [718, 0]
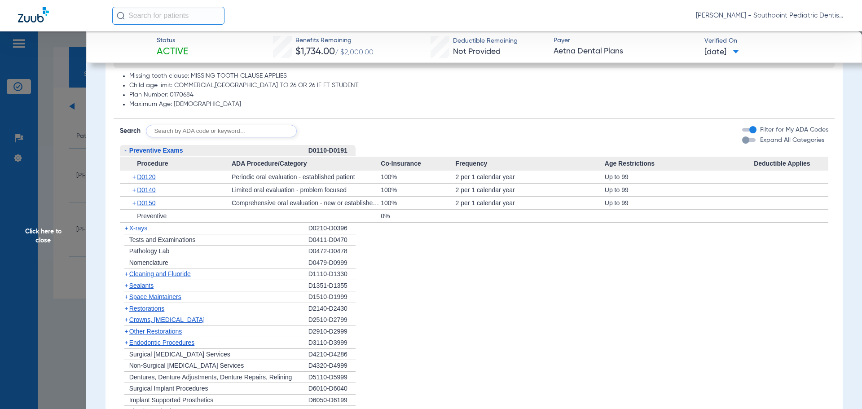
click at [194, 228] on div "+ X-rays" at bounding box center [214, 229] width 188 height 12
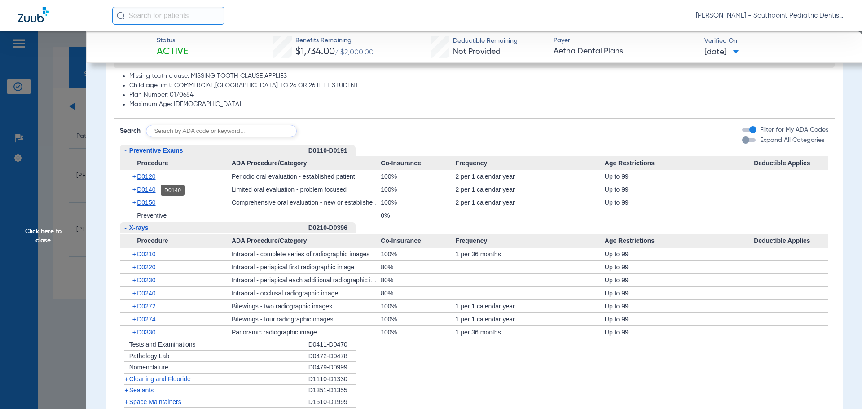
click at [155, 190] on span "D0140" at bounding box center [146, 189] width 18 height 7
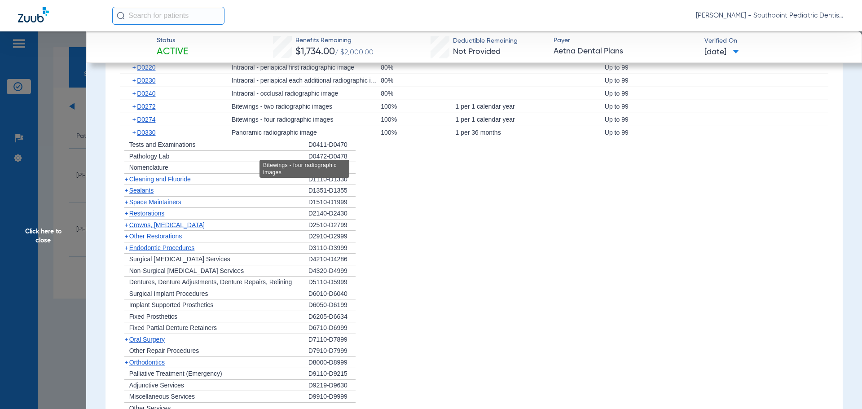
scroll to position [987, 0]
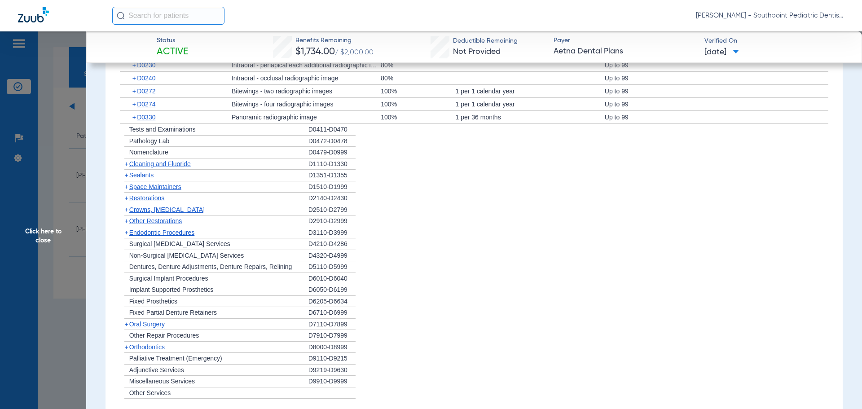
click at [209, 166] on div "+ Cleaning and Fluoride" at bounding box center [214, 164] width 188 height 12
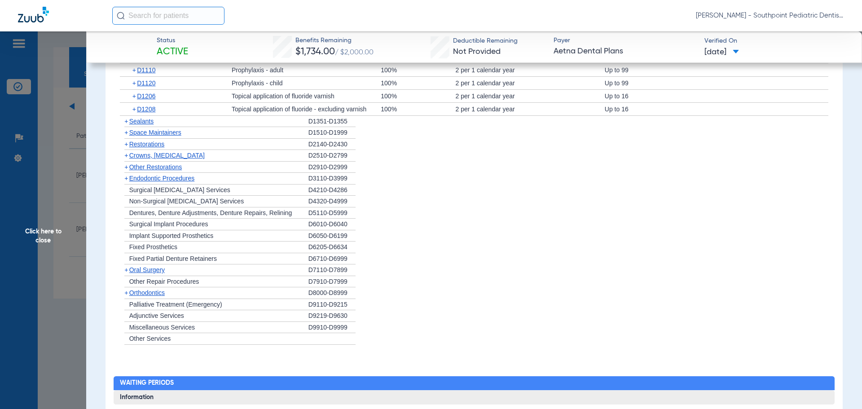
scroll to position [1122, 0]
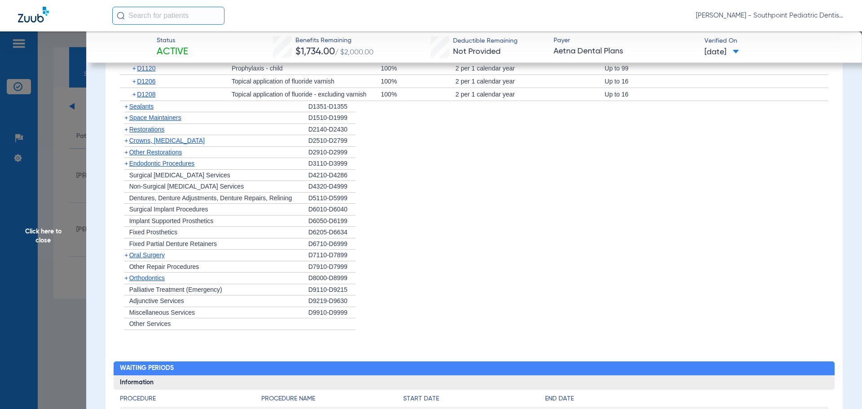
click at [217, 108] on div "+ Sealants" at bounding box center [214, 107] width 188 height 12
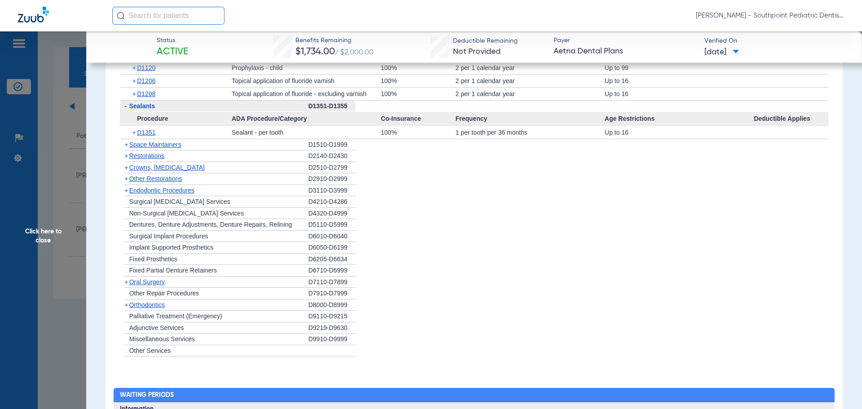
click at [219, 141] on div "+ Space Maintainers" at bounding box center [214, 145] width 188 height 12
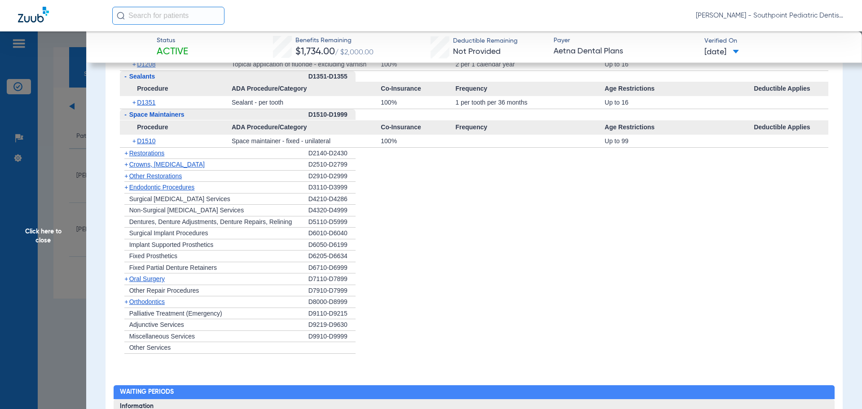
scroll to position [1167, 0]
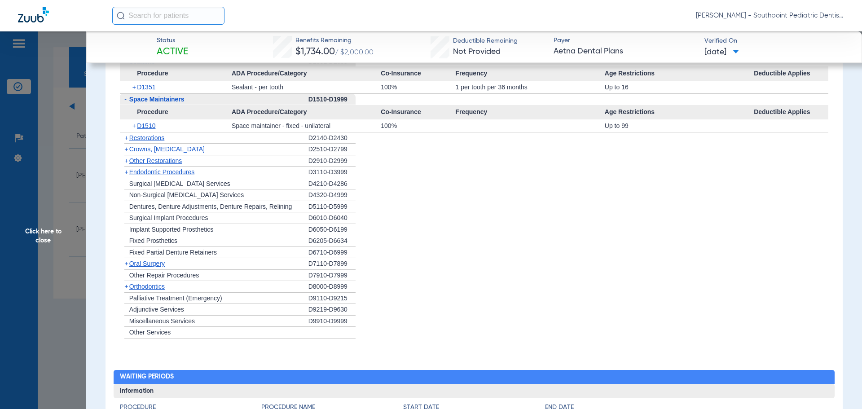
click at [211, 162] on div "+ Other Restorations" at bounding box center [214, 161] width 188 height 12
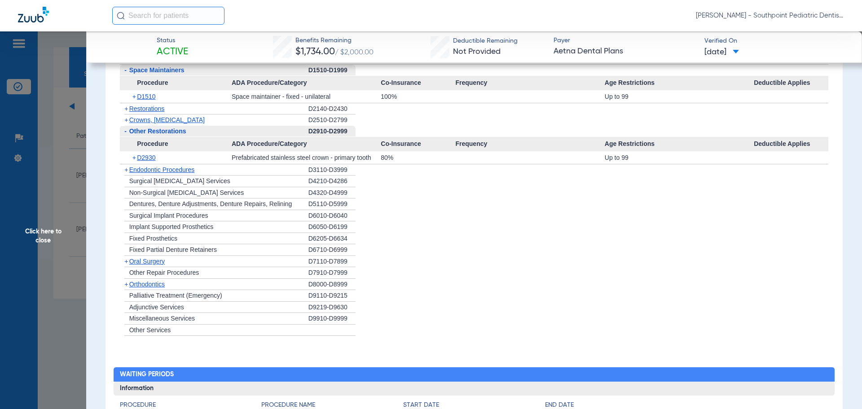
scroll to position [1212, 0]
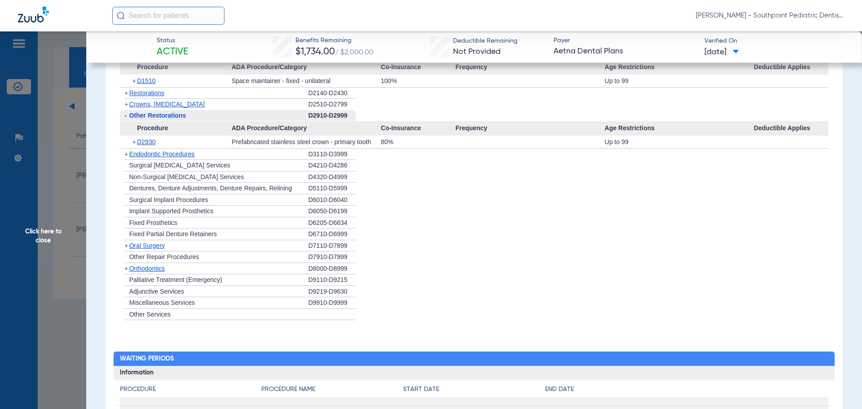
click at [207, 157] on div "+ Endodontic Procedures" at bounding box center [214, 155] width 188 height 12
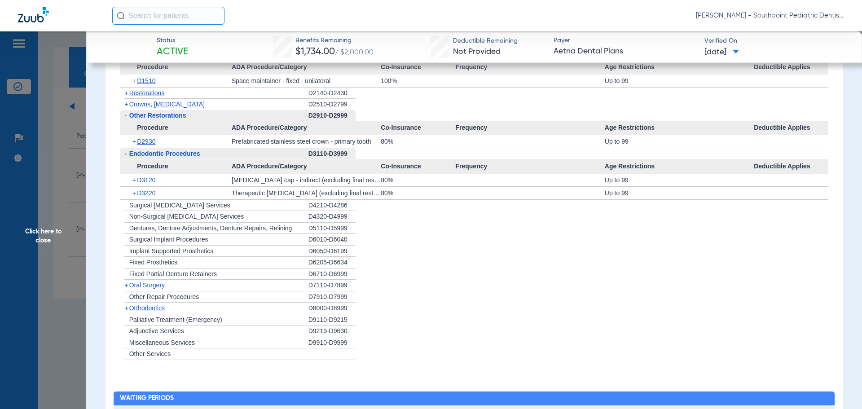
click at [206, 285] on div "+ [MEDICAL_DATA]" at bounding box center [214, 286] width 188 height 12
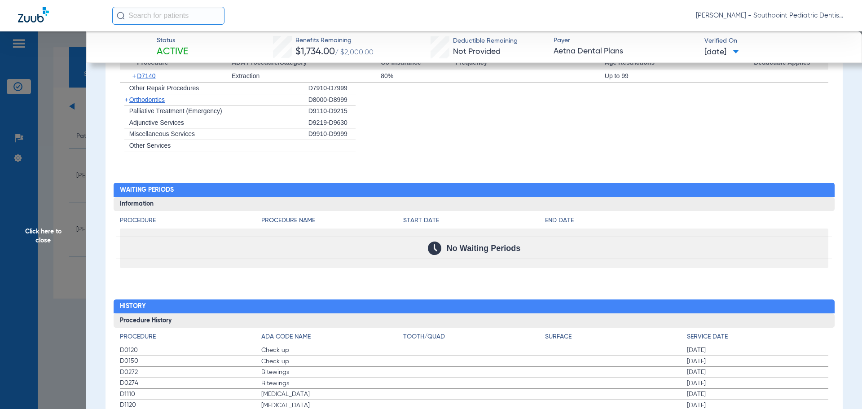
scroll to position [1512, 0]
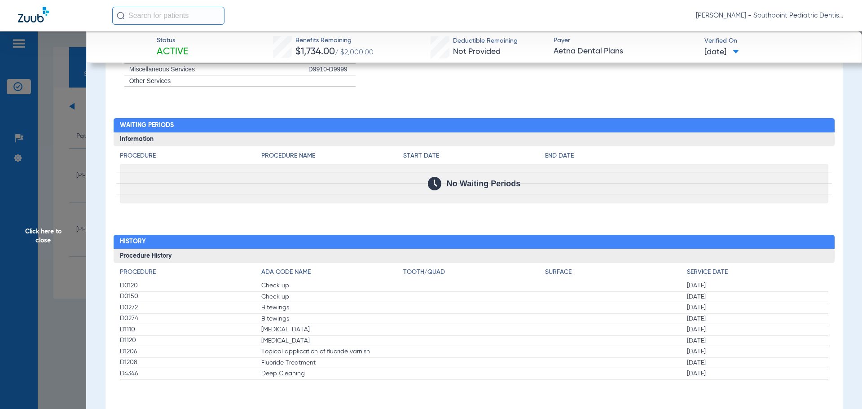
click at [75, 105] on span "Click here to close" at bounding box center [43, 235] width 86 height 409
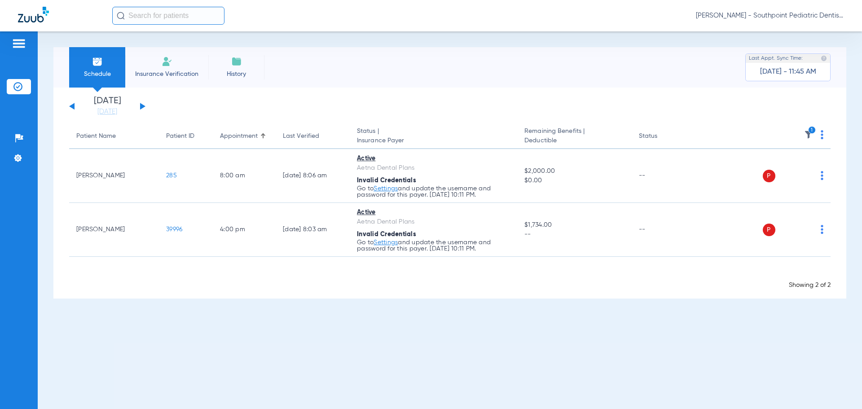
click at [806, 131] on img at bounding box center [808, 134] width 9 height 9
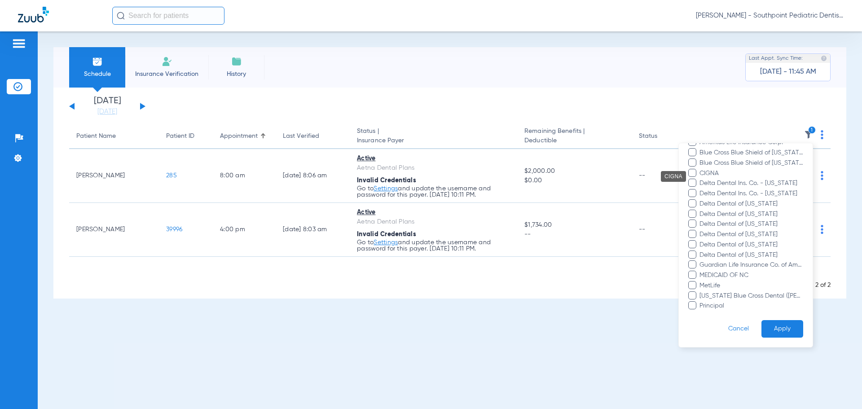
scroll to position [123, 0]
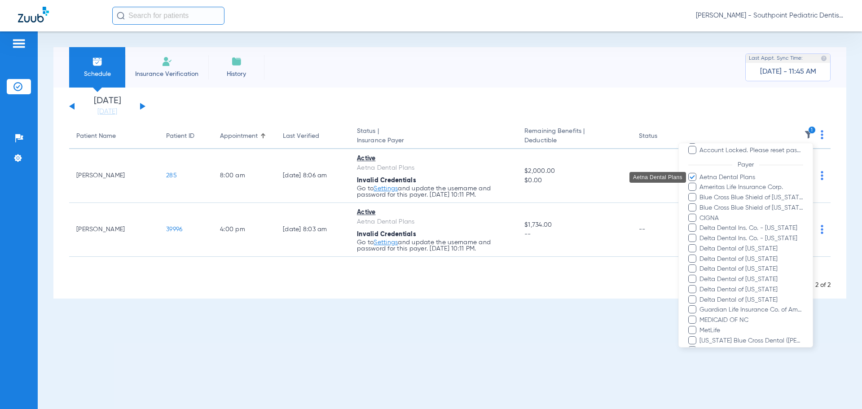
click at [700, 179] on span "Aetna Dental Plans" at bounding box center [751, 177] width 104 height 9
click at [700, 184] on input "Aetna Dental Plans" at bounding box center [700, 184] width 0 height 0
click at [694, 230] on span at bounding box center [692, 227] width 8 height 8
click at [700, 234] on input "Delta Dental Ins. Co. - [US_STATE]" at bounding box center [700, 234] width 0 height 0
click at [693, 234] on span at bounding box center [692, 238] width 8 height 8
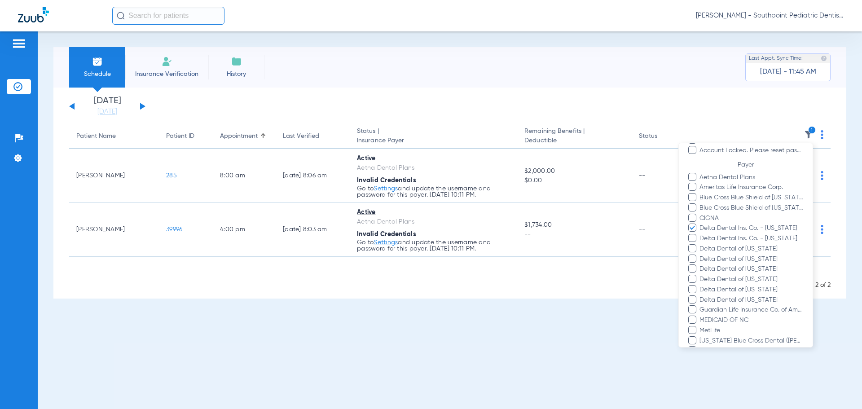
click at [700, 245] on input "Delta Dental Ins. Co. - [US_STATE]" at bounding box center [700, 245] width 0 height 0
click at [695, 250] on span at bounding box center [692, 248] width 8 height 8
click at [700, 255] on input "Delta Dental of [US_STATE]" at bounding box center [700, 255] width 0 height 0
click at [695, 259] on span at bounding box center [692, 258] width 8 height 8
click at [700, 265] on input "Delta Dental of [US_STATE]" at bounding box center [700, 265] width 0 height 0
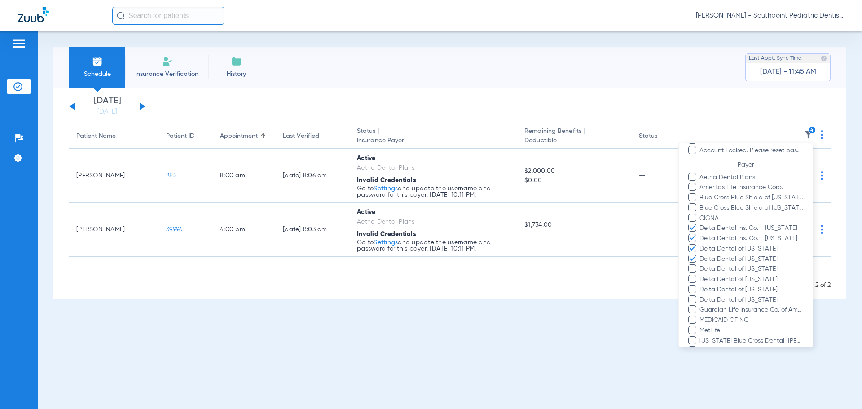
click at [694, 266] on span at bounding box center [692, 268] width 8 height 8
click at [700, 275] on input "Delta Dental of [US_STATE]" at bounding box center [700, 275] width 0 height 0
click at [696, 276] on label "Delta Dental of [US_STATE]" at bounding box center [745, 279] width 115 height 9
click at [700, 285] on input "Delta Dental of [US_STATE]" at bounding box center [700, 285] width 0 height 0
click at [696, 288] on label "Delta Dental of [US_STATE]" at bounding box center [745, 289] width 115 height 9
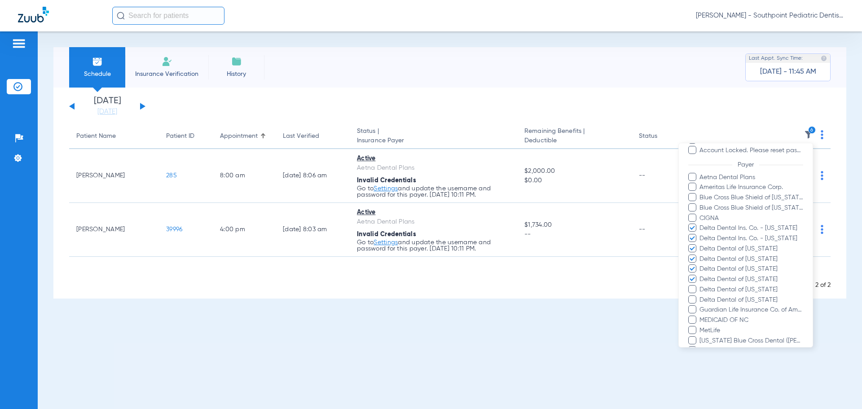
click at [700, 296] on input "Delta Dental of [US_STATE]" at bounding box center [700, 296] width 0 height 0
click at [696, 294] on ul "Aetna Dental Plans Ameritas Life Insurance Corp. Blue Cross Blue Shield of [US_…" at bounding box center [745, 264] width 115 height 183
click at [694, 299] on span at bounding box center [692, 299] width 8 height 8
click at [700, 306] on input "Delta Dental of [US_STATE]" at bounding box center [700, 306] width 0 height 0
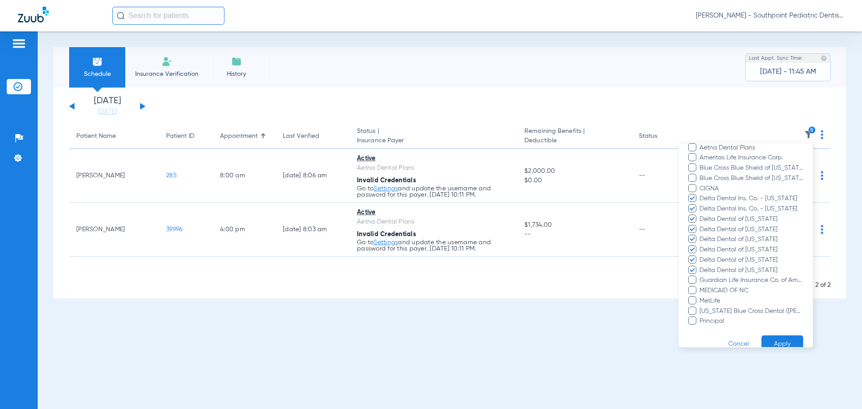
scroll to position [168, 0]
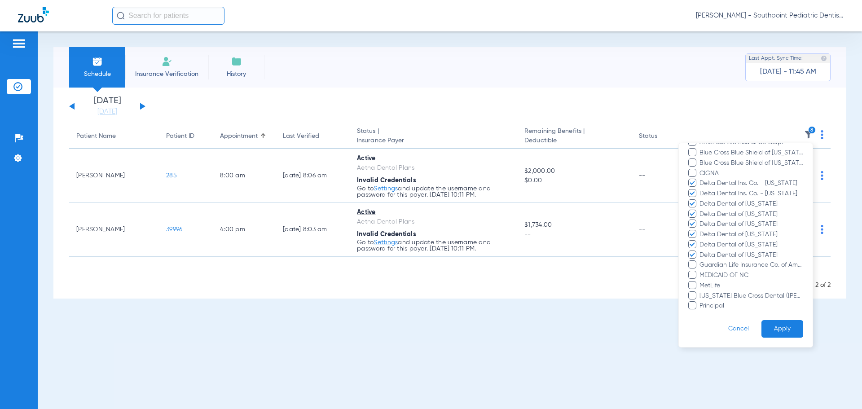
click at [768, 325] on button "Apply" at bounding box center [782, 329] width 42 height 18
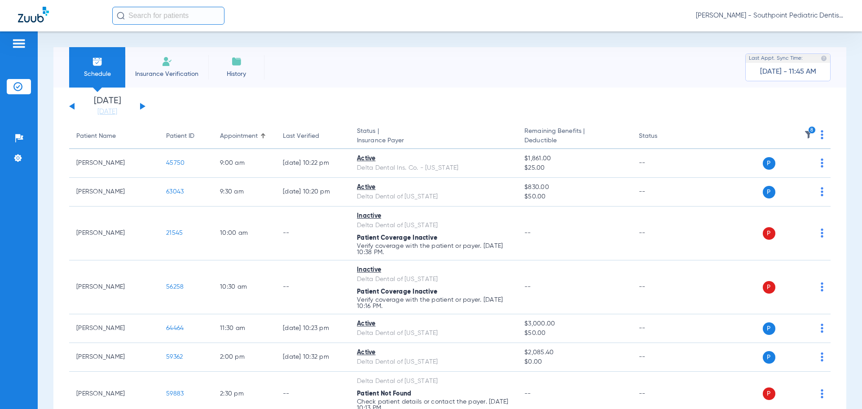
click at [808, 131] on icon "8" at bounding box center [812, 130] width 8 height 8
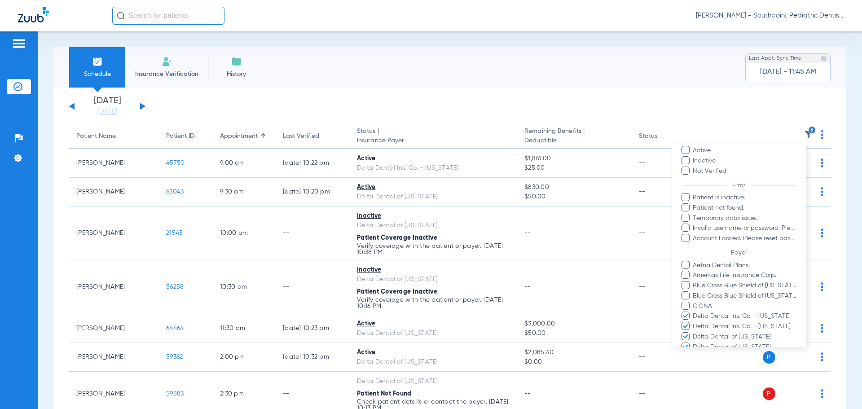
scroll to position [135, 0]
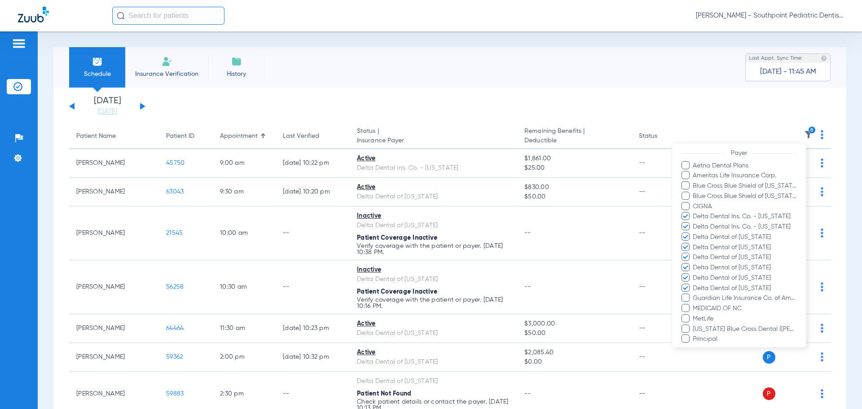
click at [665, 86] on div at bounding box center [431, 204] width 862 height 409
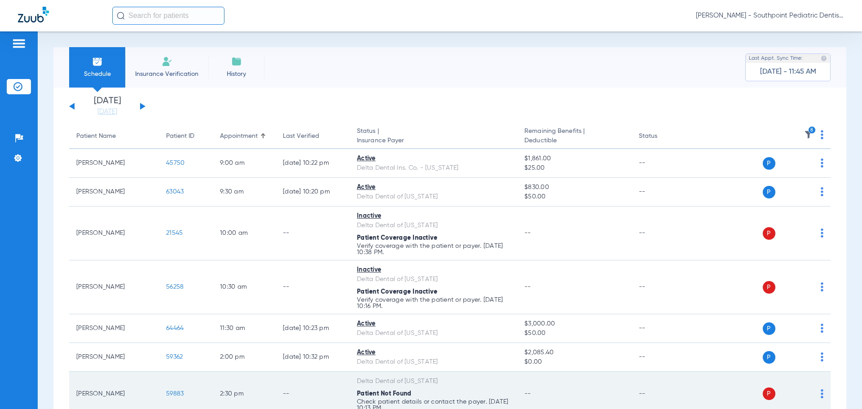
click at [599, 385] on td "--" at bounding box center [574, 394] width 114 height 44
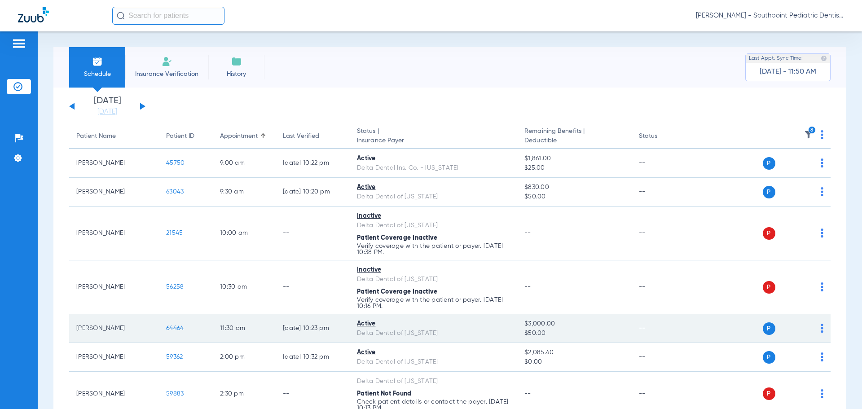
click at [173, 325] on span "64464" at bounding box center [175, 328] width 18 height 6
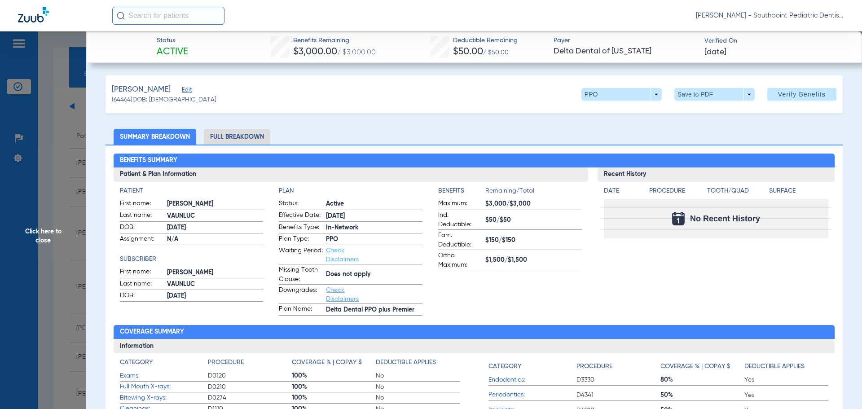
click at [235, 133] on li "Full Breakdown" at bounding box center [237, 137] width 66 height 16
